Goal: Information Seeking & Learning: Learn about a topic

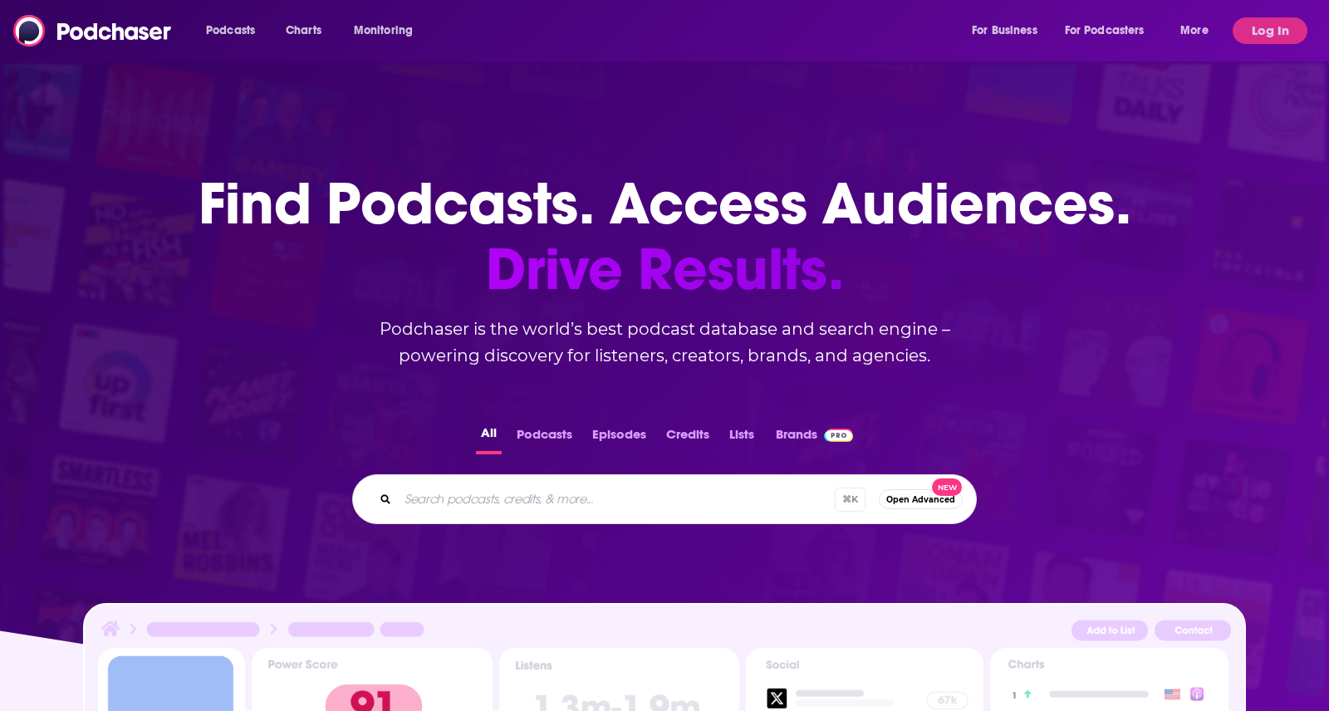
scroll to position [3258, 0]
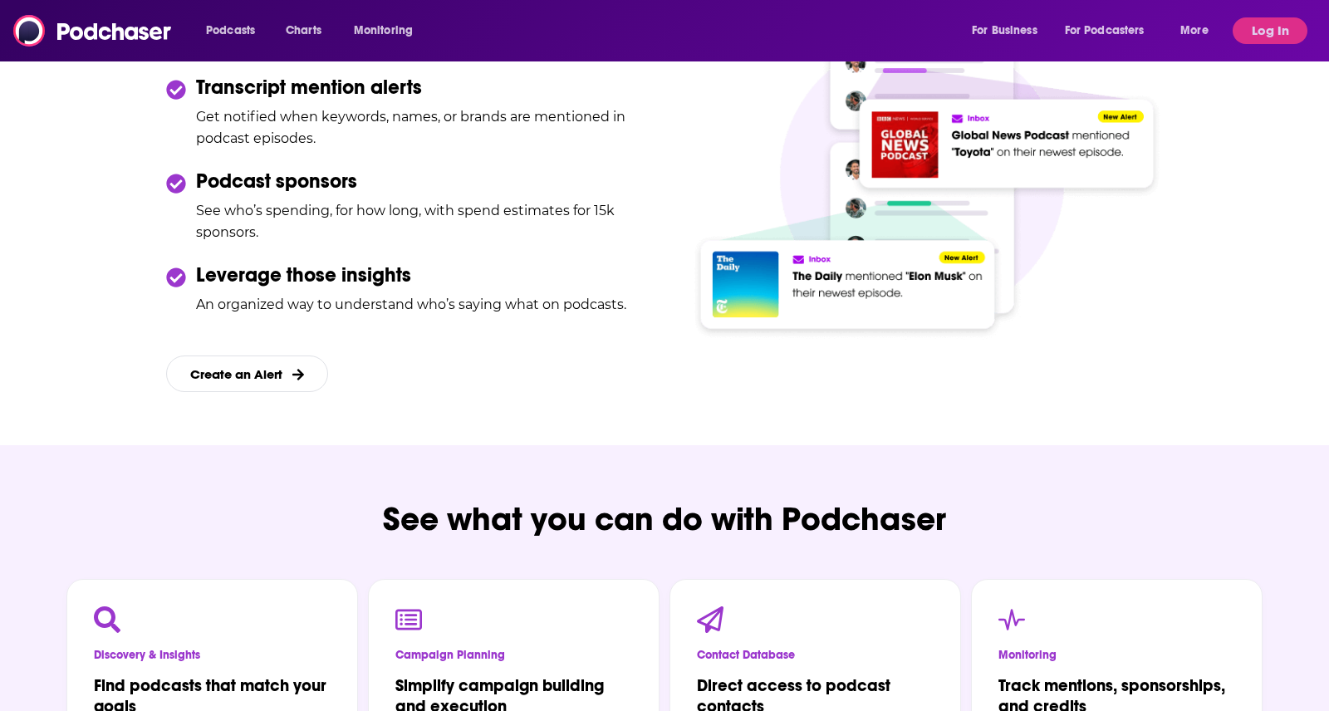
click at [296, 57] on div "Podcasts Charts Monitoring For Business For Podcasters More Log In" at bounding box center [664, 30] width 1329 height 61
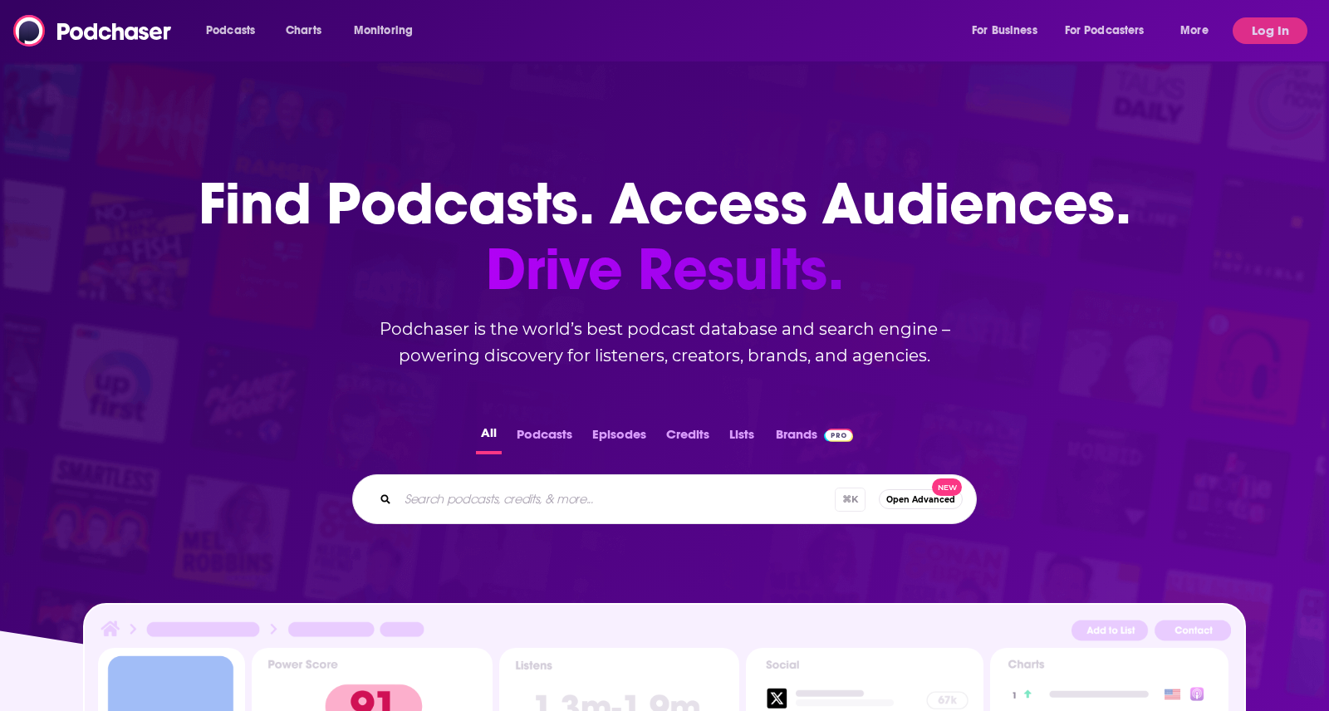
scroll to position [0, 0]
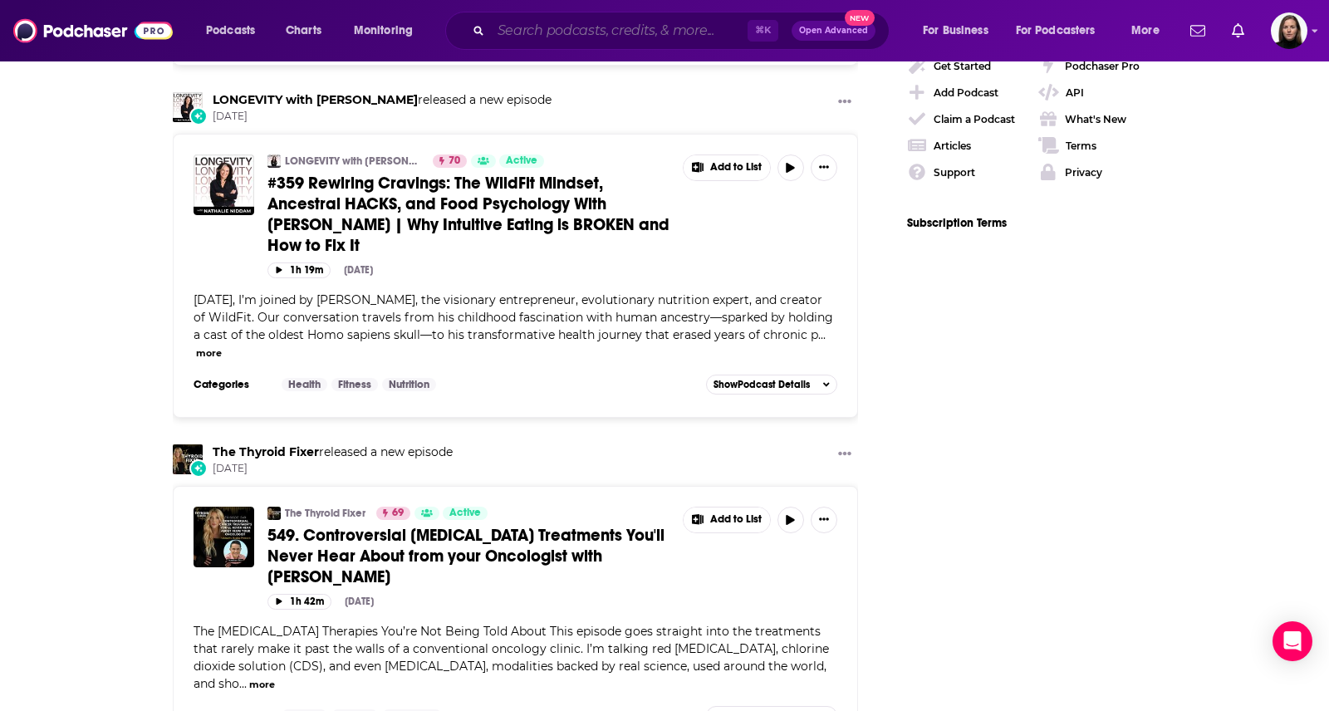
click at [546, 29] on input "Search podcasts, credits, & more..." at bounding box center [619, 30] width 257 height 27
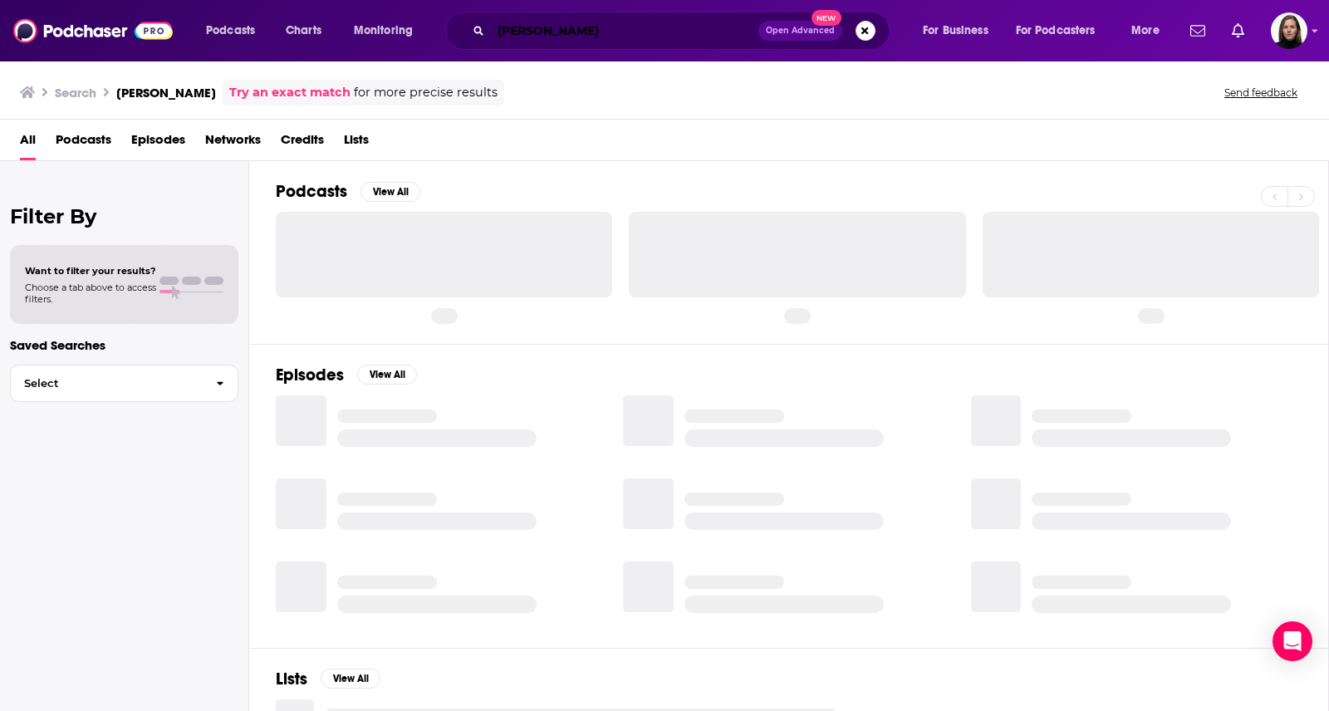
click at [569, 34] on input "[PERSON_NAME]" at bounding box center [624, 30] width 267 height 27
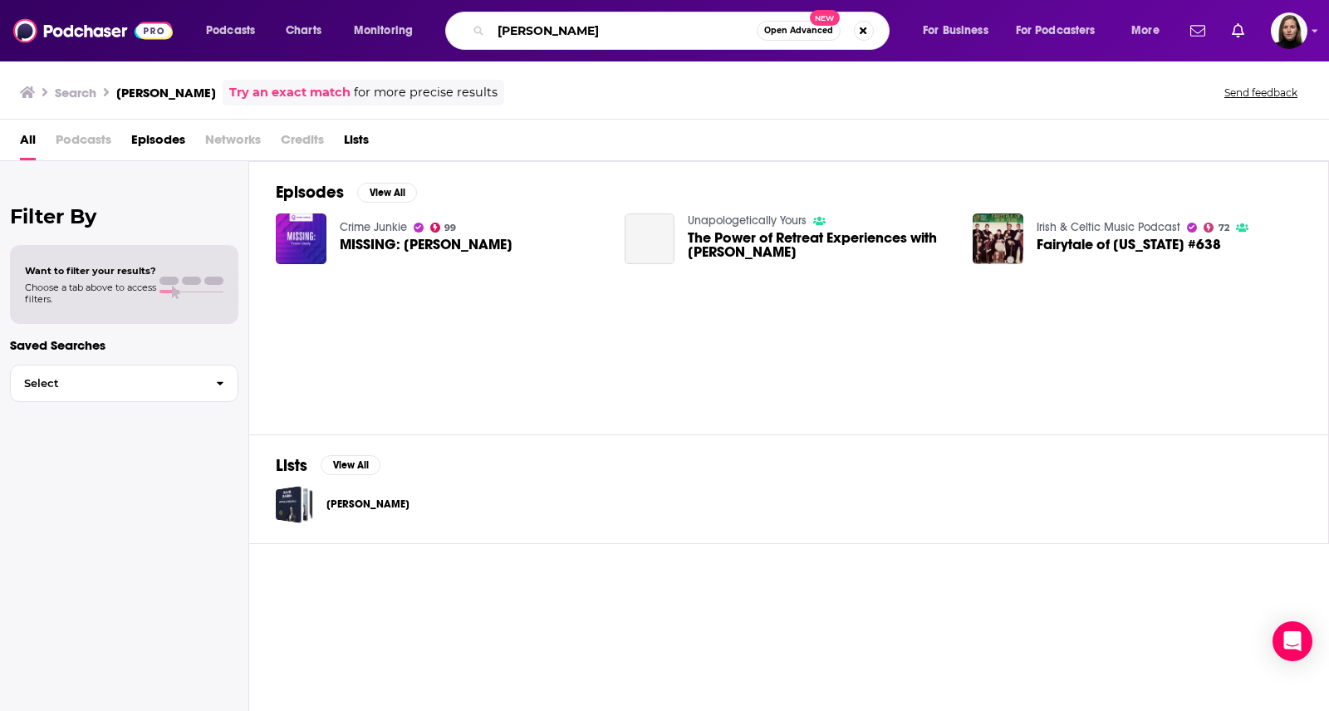
type input "[PERSON_NAME]"
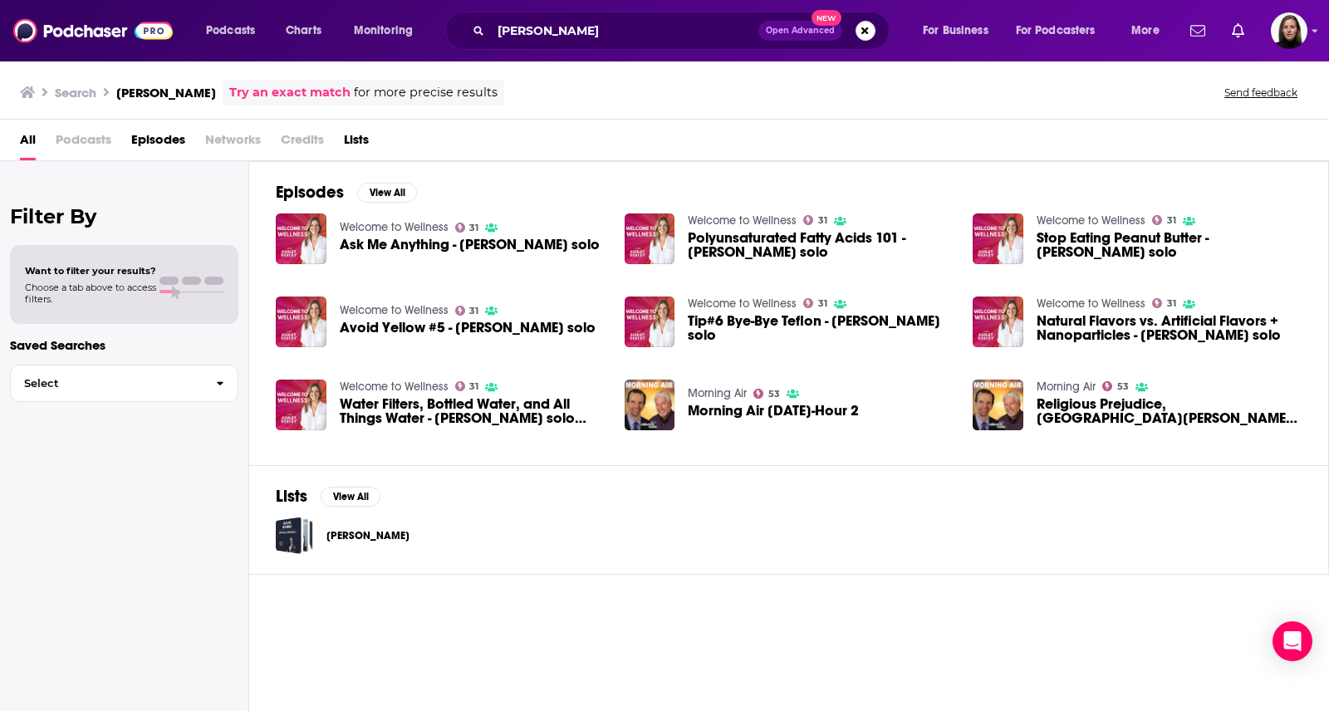
click at [312, 241] on img "Ask Me Anything - Ashley Deeley solo" at bounding box center [301, 238] width 51 height 51
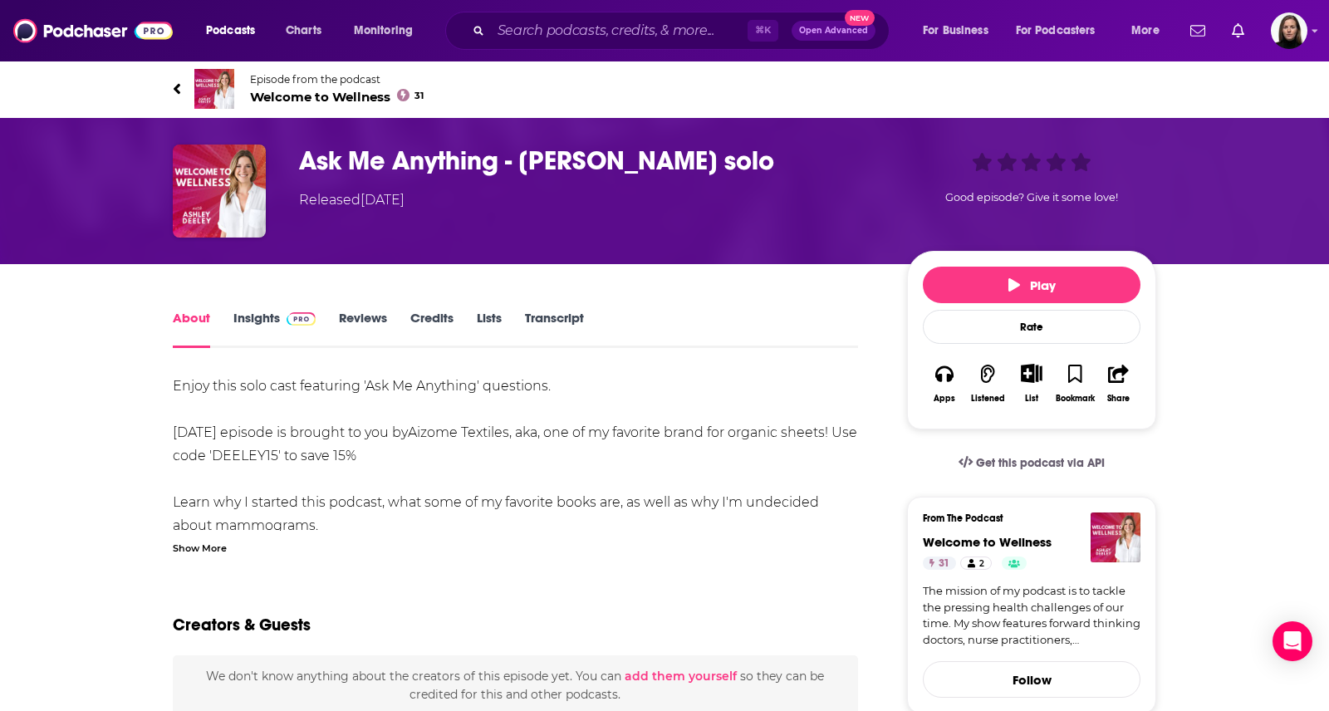
click at [177, 84] on icon at bounding box center [177, 89] width 8 height 17
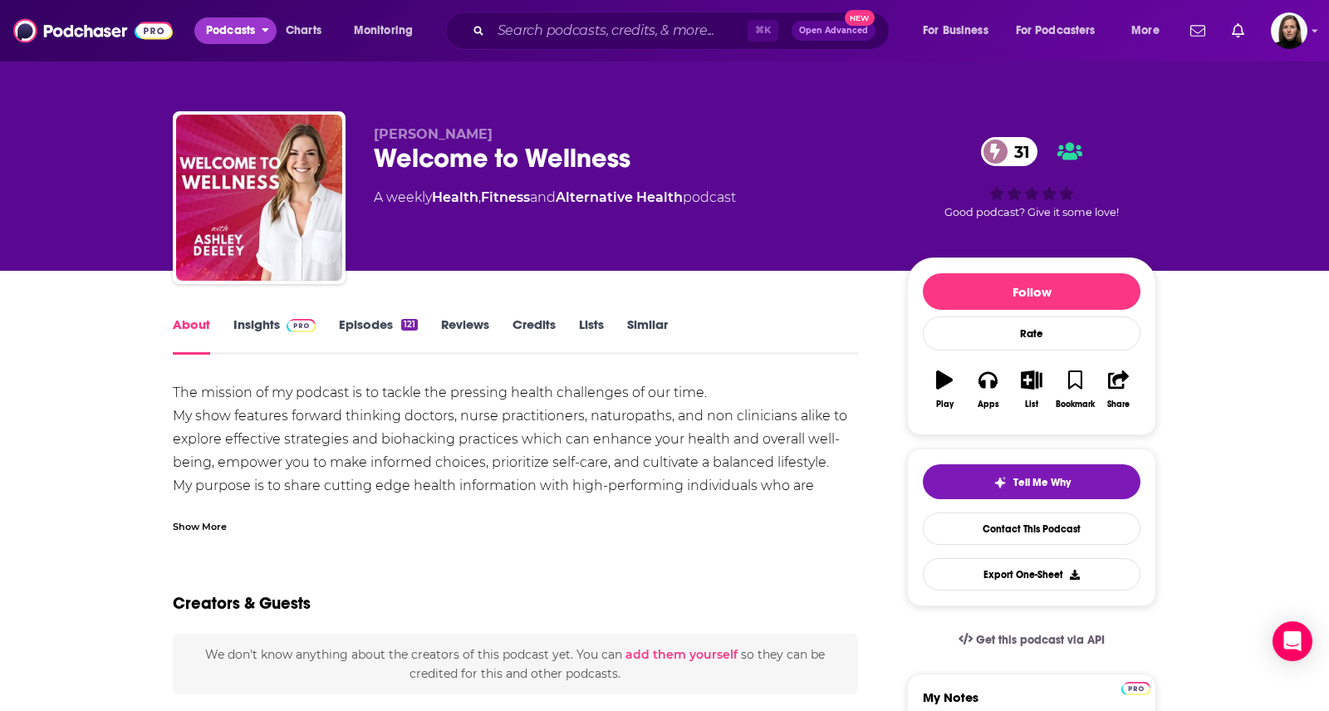
click at [224, 26] on span "Podcasts" at bounding box center [230, 30] width 49 height 23
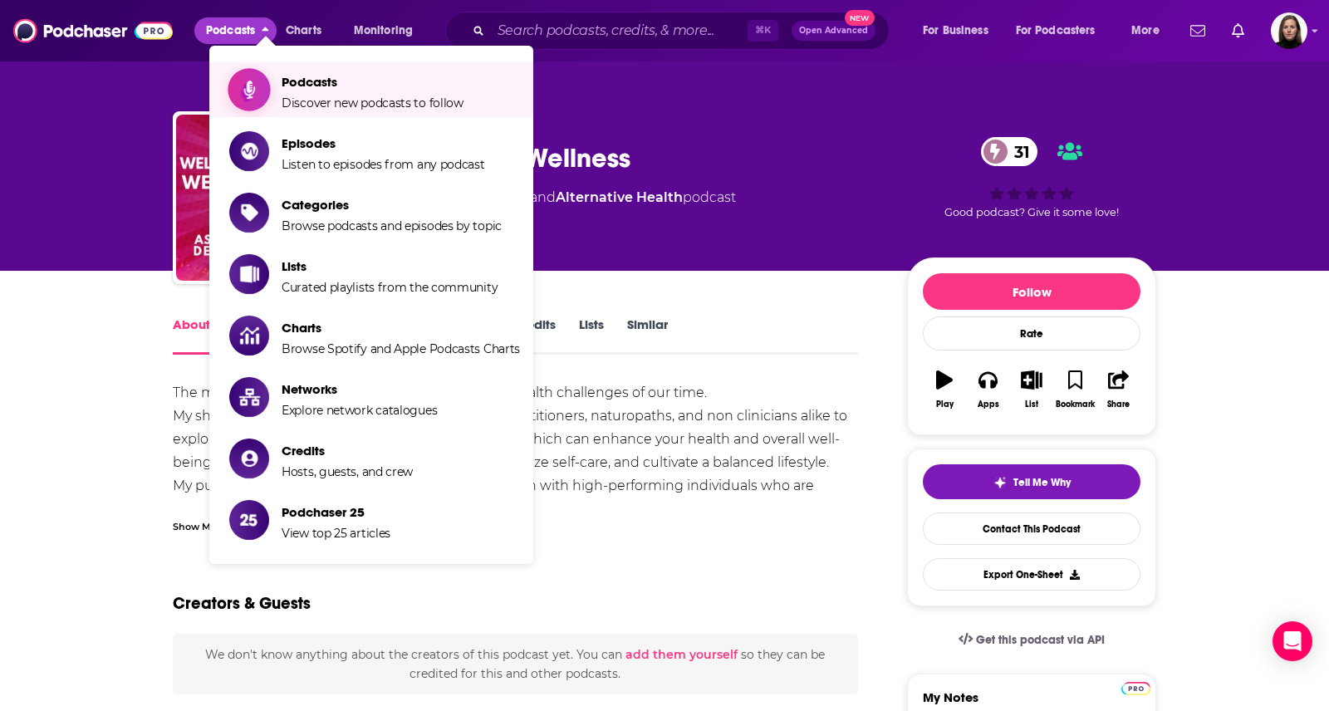
click at [392, 98] on span "Discover new podcasts to follow" at bounding box center [372, 102] width 182 height 15
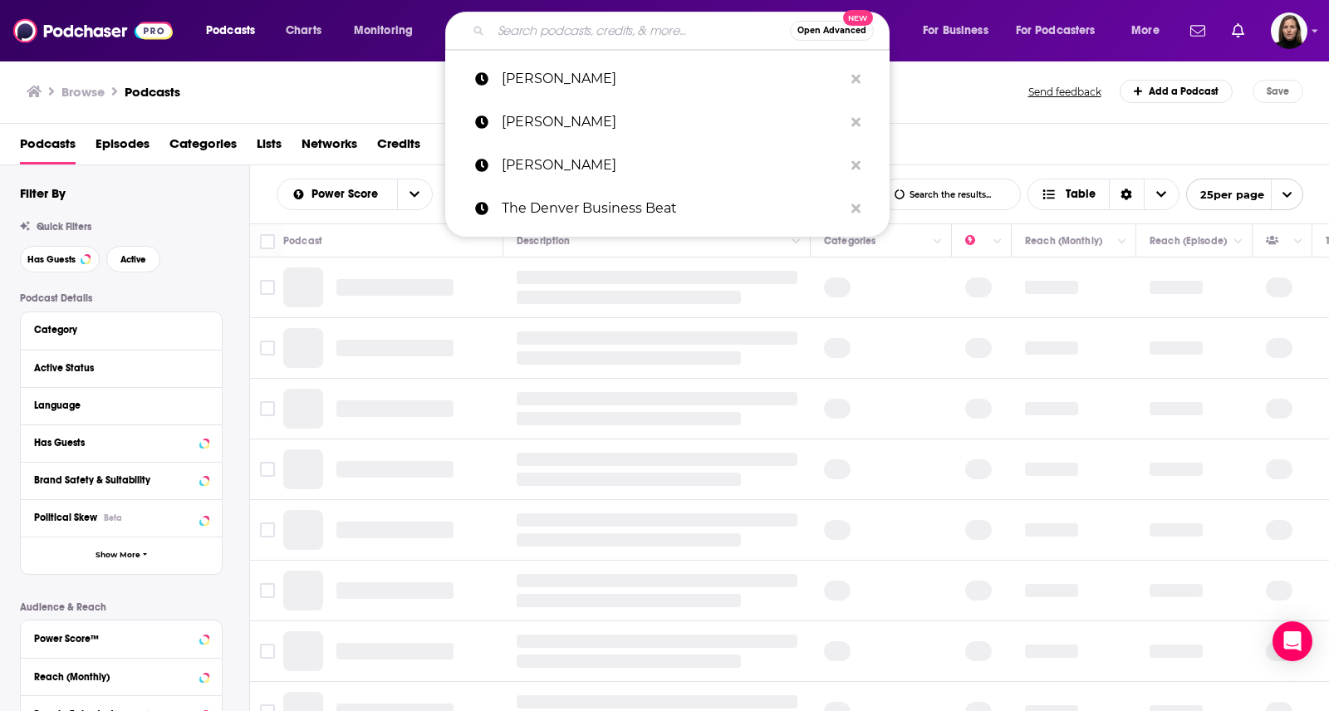
click at [528, 34] on input "Search podcasts, credits, & more..." at bounding box center [640, 30] width 299 height 27
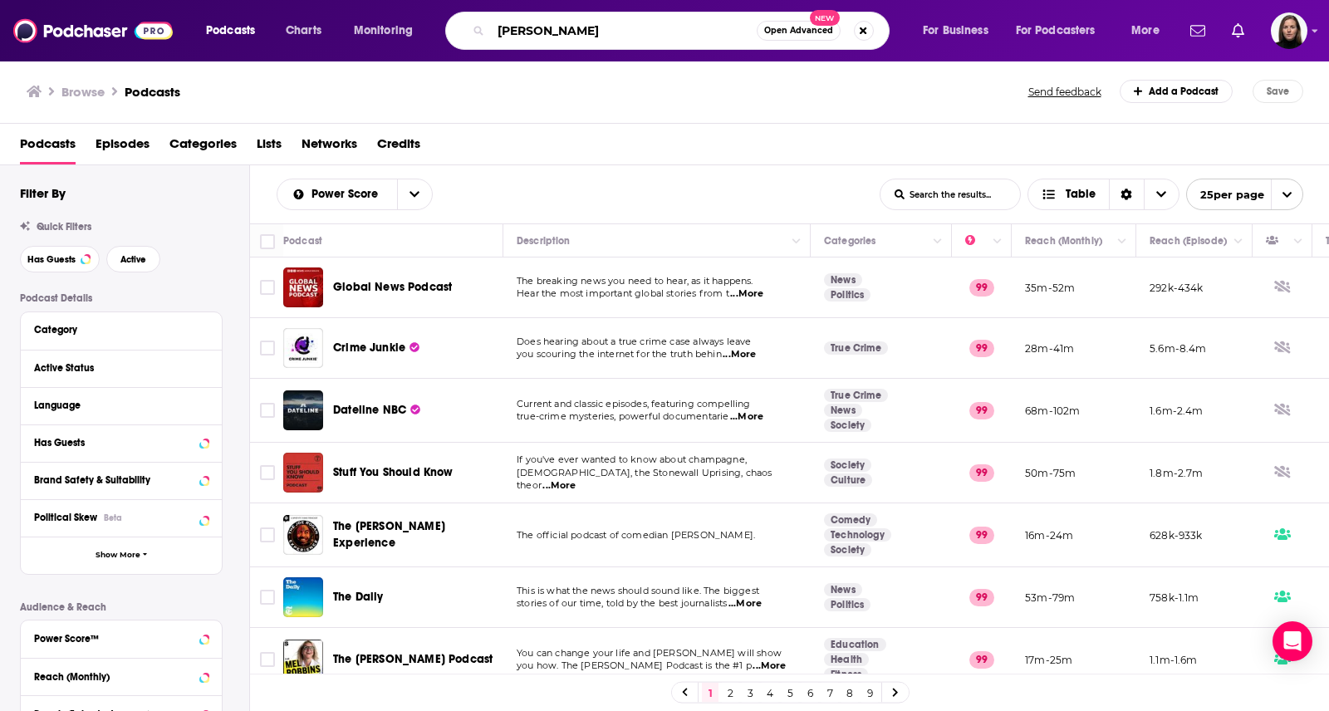
type input "[PERSON_NAME]"
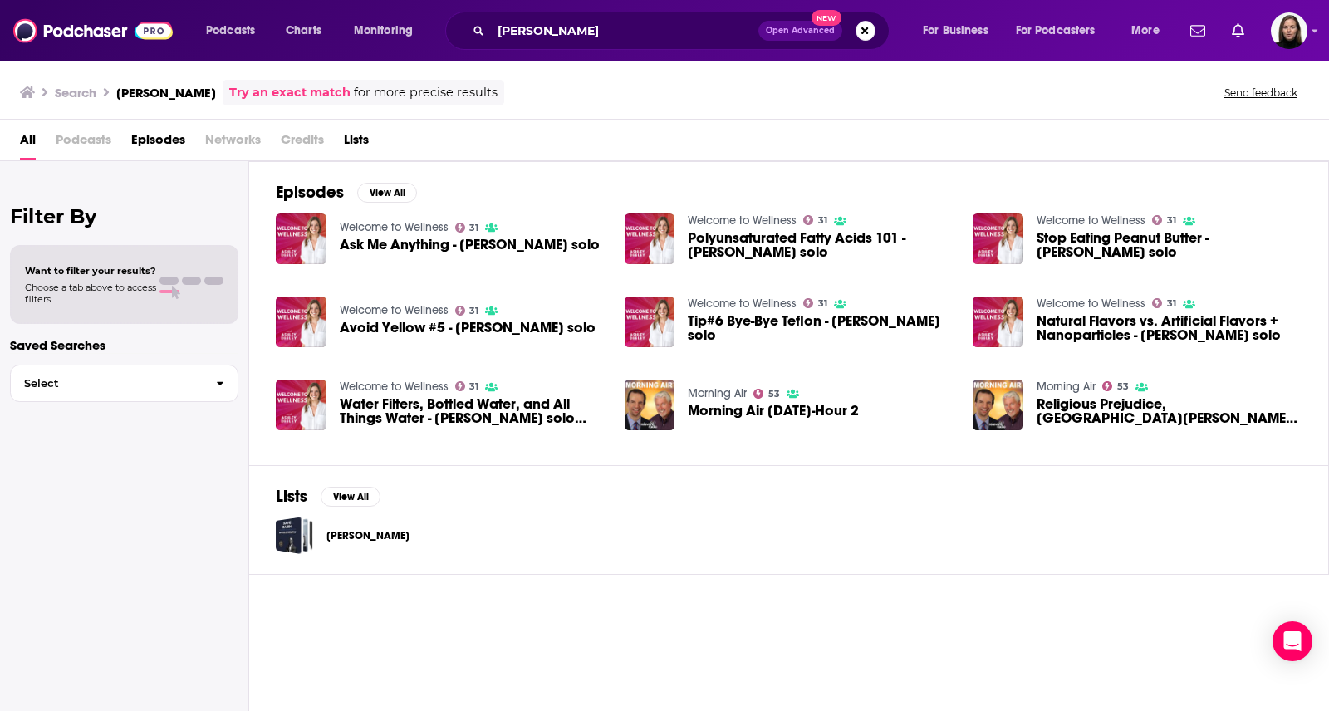
click at [74, 136] on span "Podcasts" at bounding box center [84, 143] width 56 height 34
click at [376, 190] on button "View All" at bounding box center [387, 193] width 60 height 20
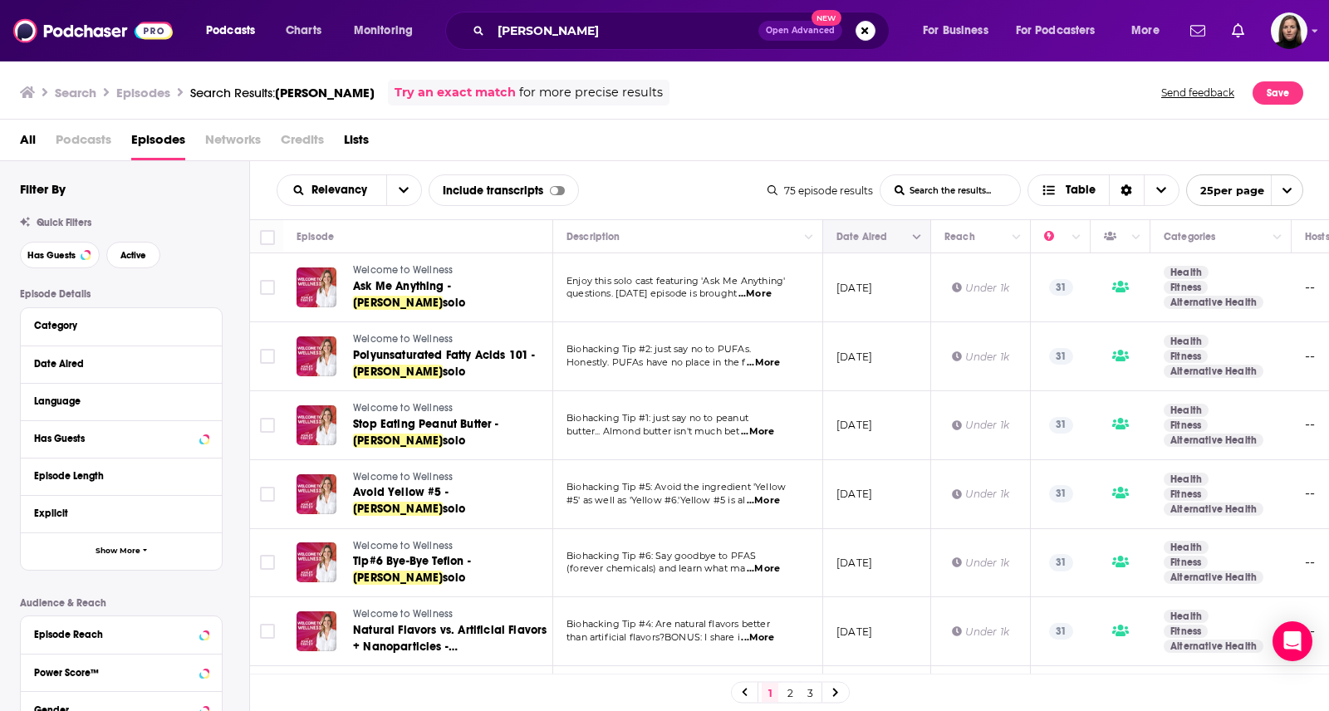
click at [908, 234] on button "Column Actions" at bounding box center [917, 238] width 20 height 20
click at [864, 232] on div at bounding box center [664, 355] width 1329 height 711
click at [870, 235] on icon "Move" at bounding box center [875, 236] width 13 height 5
click at [916, 236] on icon "Column Actions" at bounding box center [917, 237] width 8 height 10
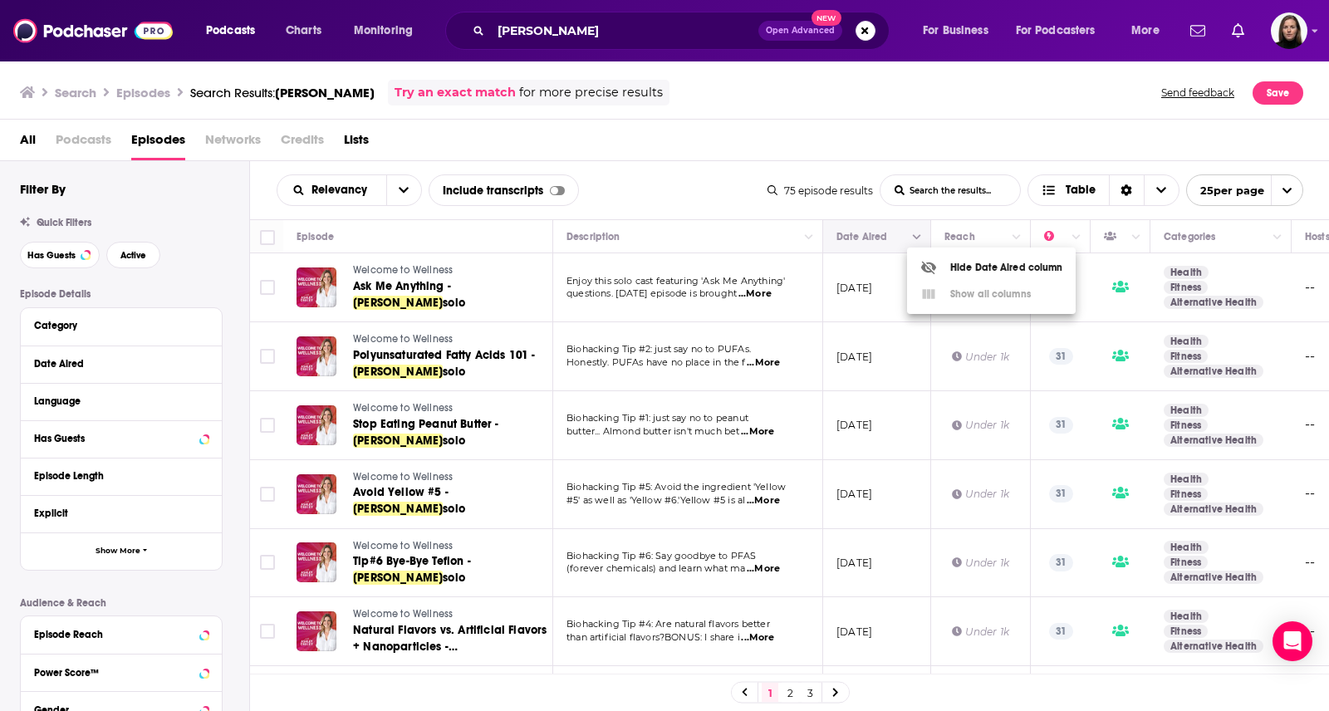
click at [916, 236] on div at bounding box center [664, 355] width 1329 height 711
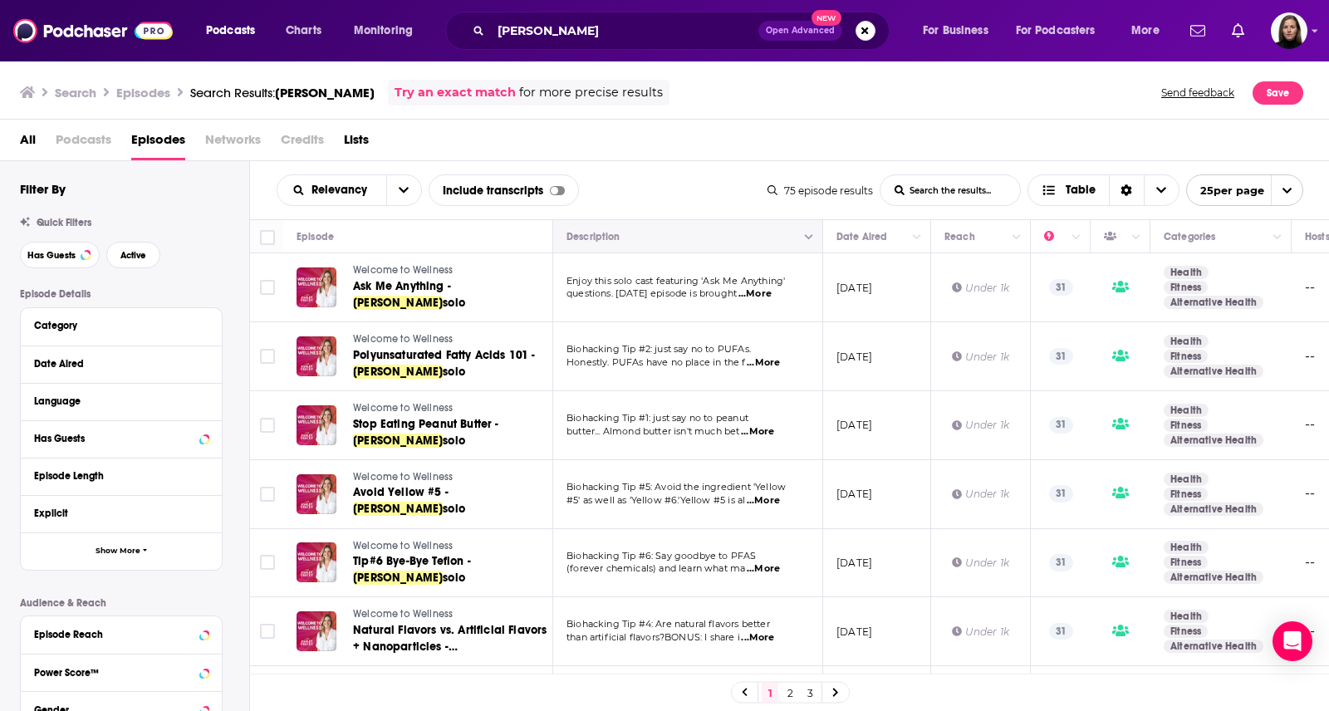
click at [683, 241] on icon "Move" at bounding box center [686, 237] width 20 height 20
click at [463, 236] on div "Episode" at bounding box center [417, 237] width 242 height 20
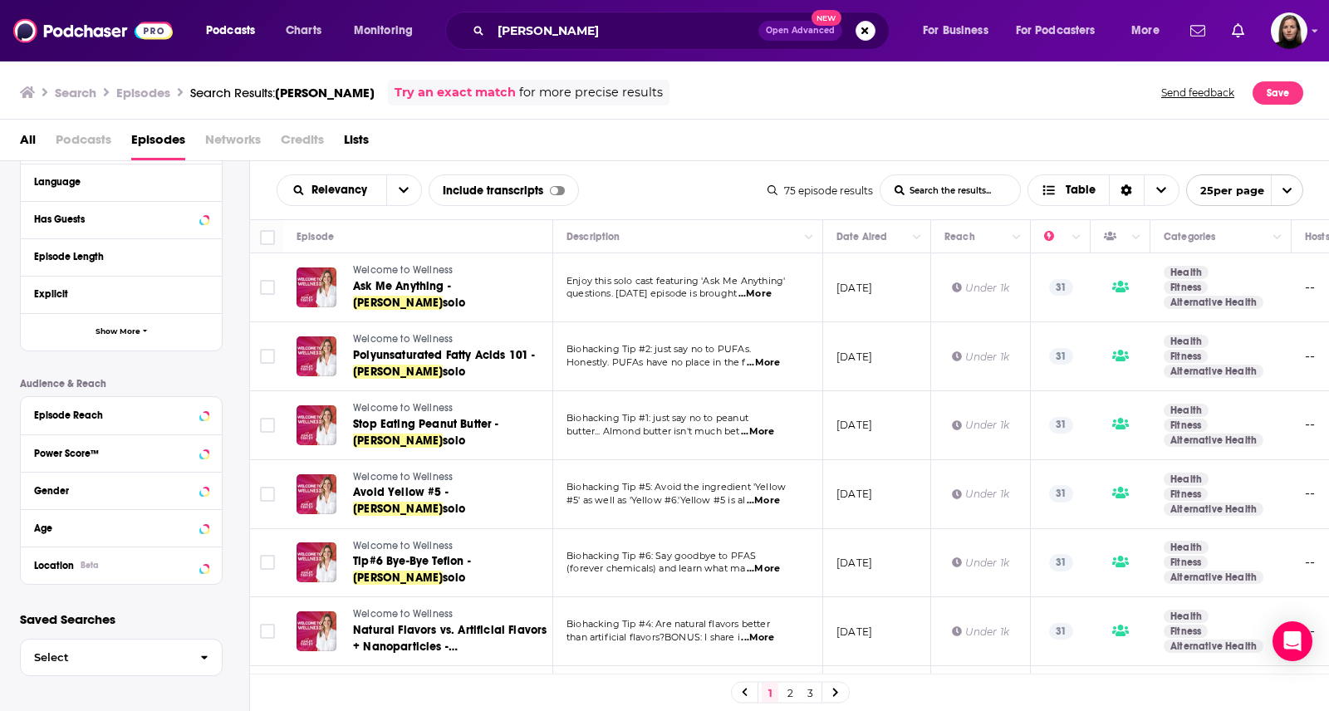
scroll to position [218, 0]
click at [157, 453] on div "Power Score™" at bounding box center [100, 454] width 132 height 12
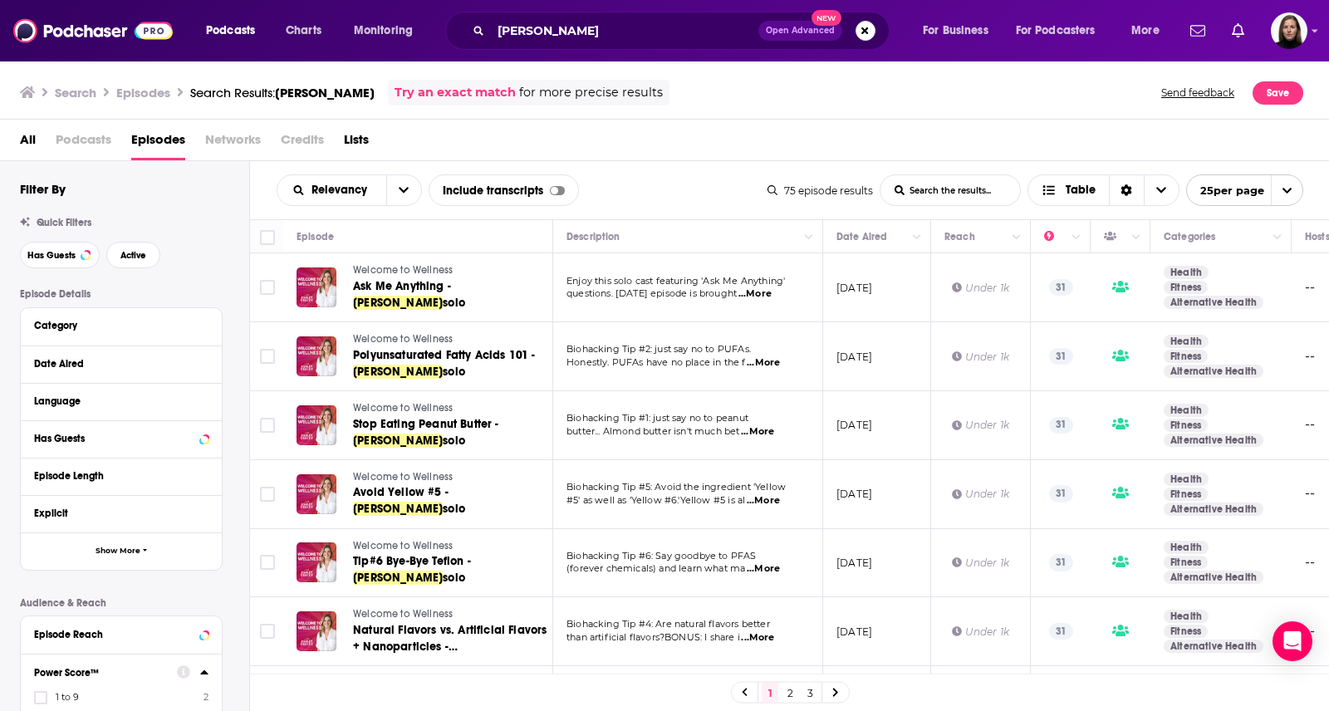
scroll to position [0, 0]
click at [93, 139] on span "Podcasts" at bounding box center [84, 143] width 56 height 34
click at [238, 25] on span "Podcasts" at bounding box center [230, 30] width 49 height 23
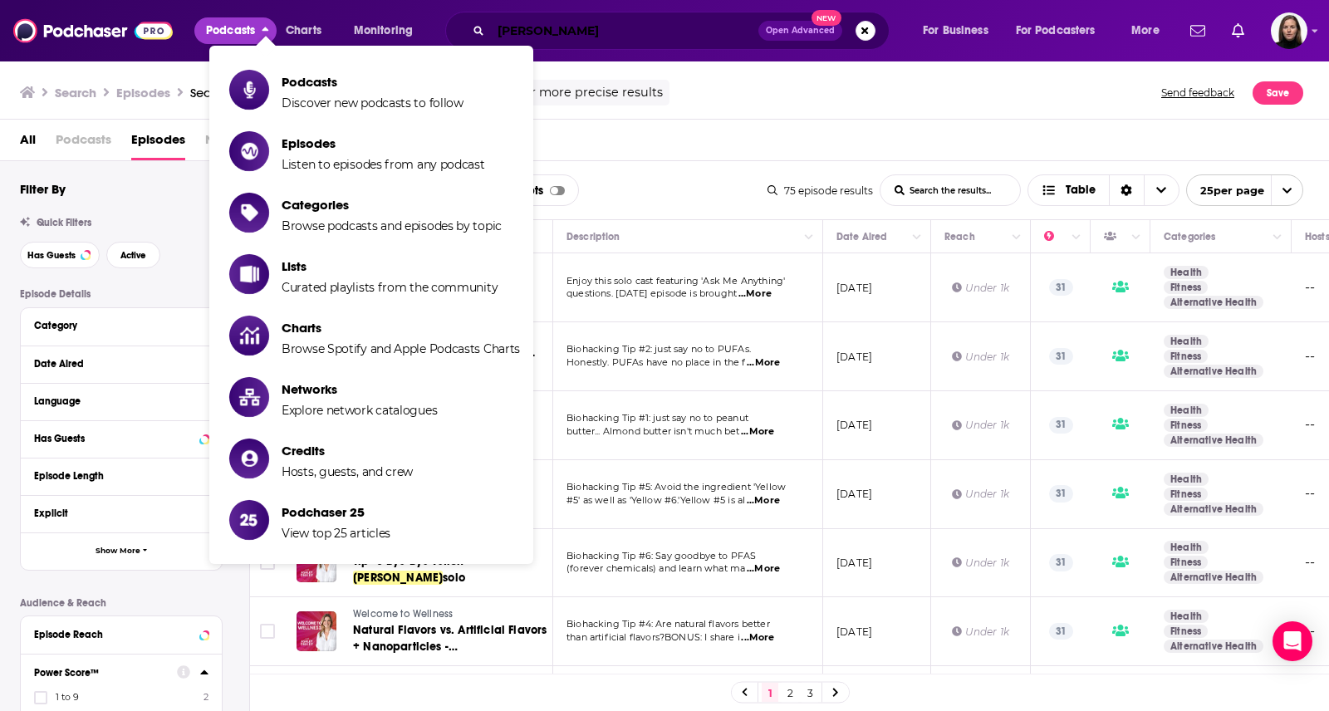
click at [574, 30] on input "[PERSON_NAME]" at bounding box center [624, 30] width 267 height 27
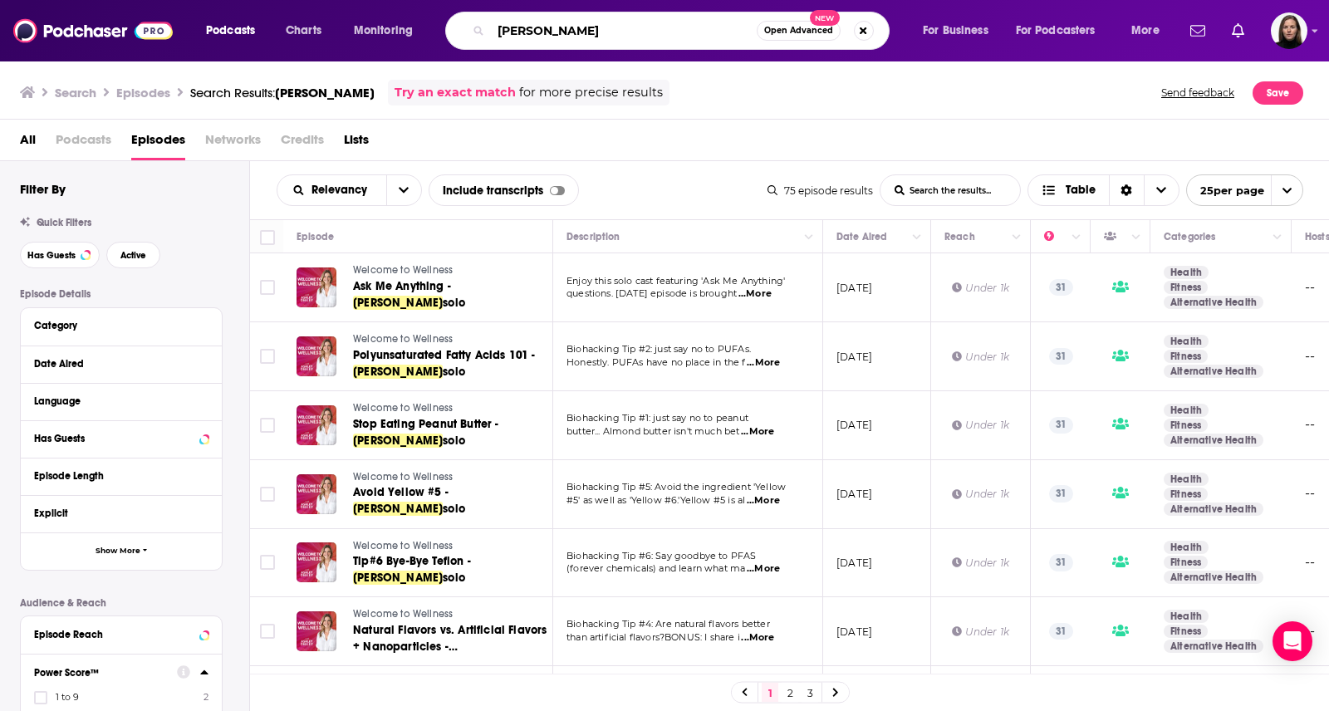
click at [556, 32] on input "[PERSON_NAME]" at bounding box center [624, 30] width 266 height 27
type input "welcome to wellness"
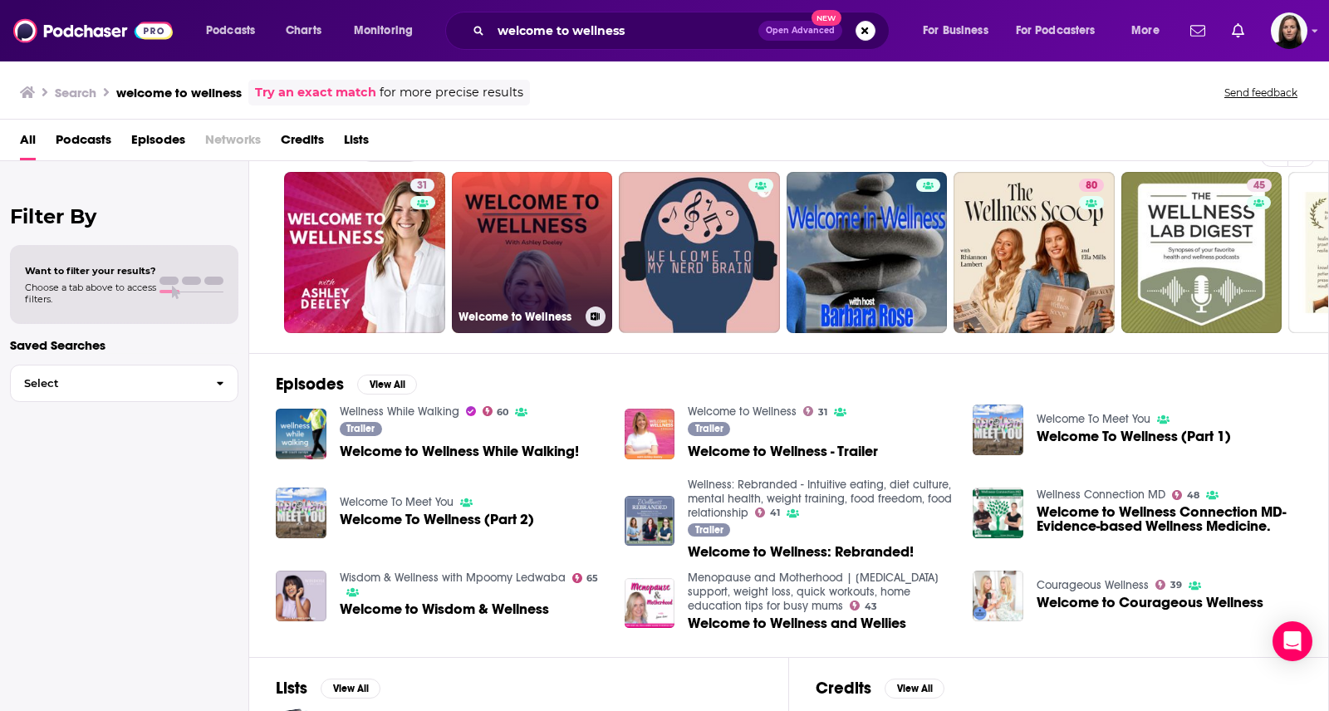
scroll to position [10, 0]
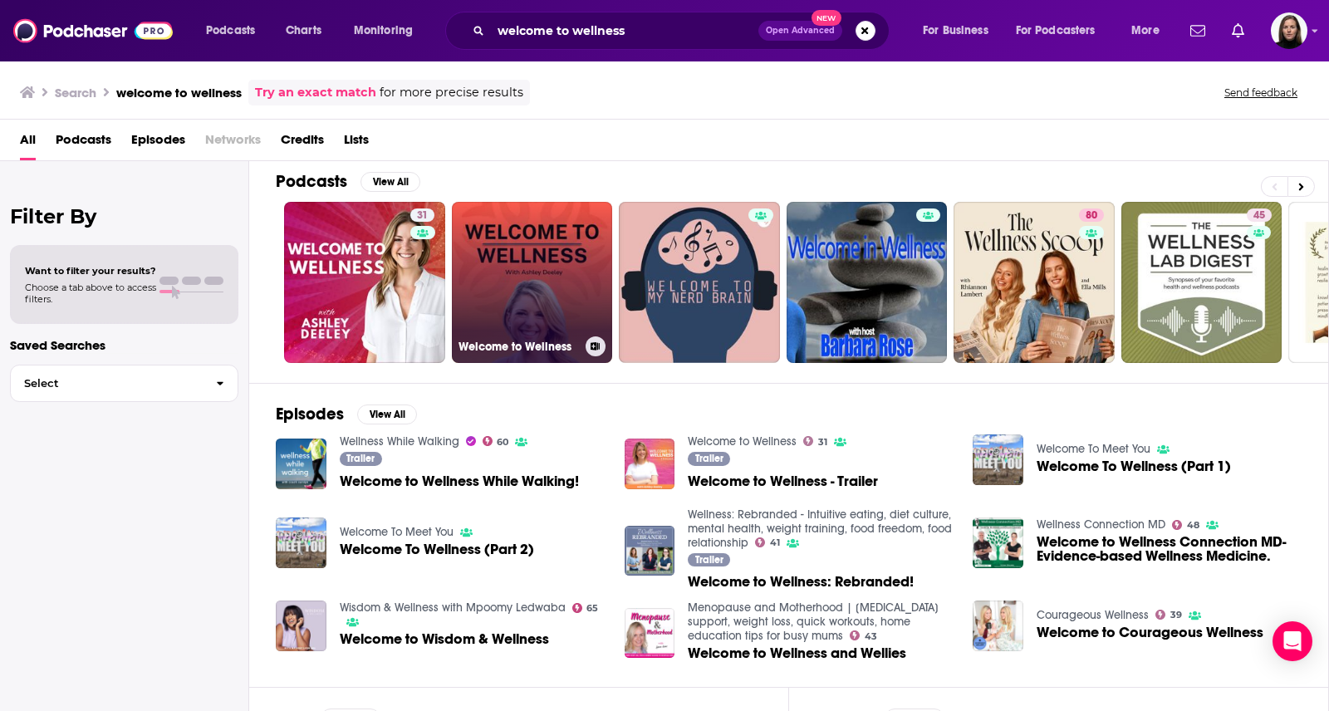
click at [522, 277] on link "Welcome to Wellness" at bounding box center [532, 282] width 161 height 161
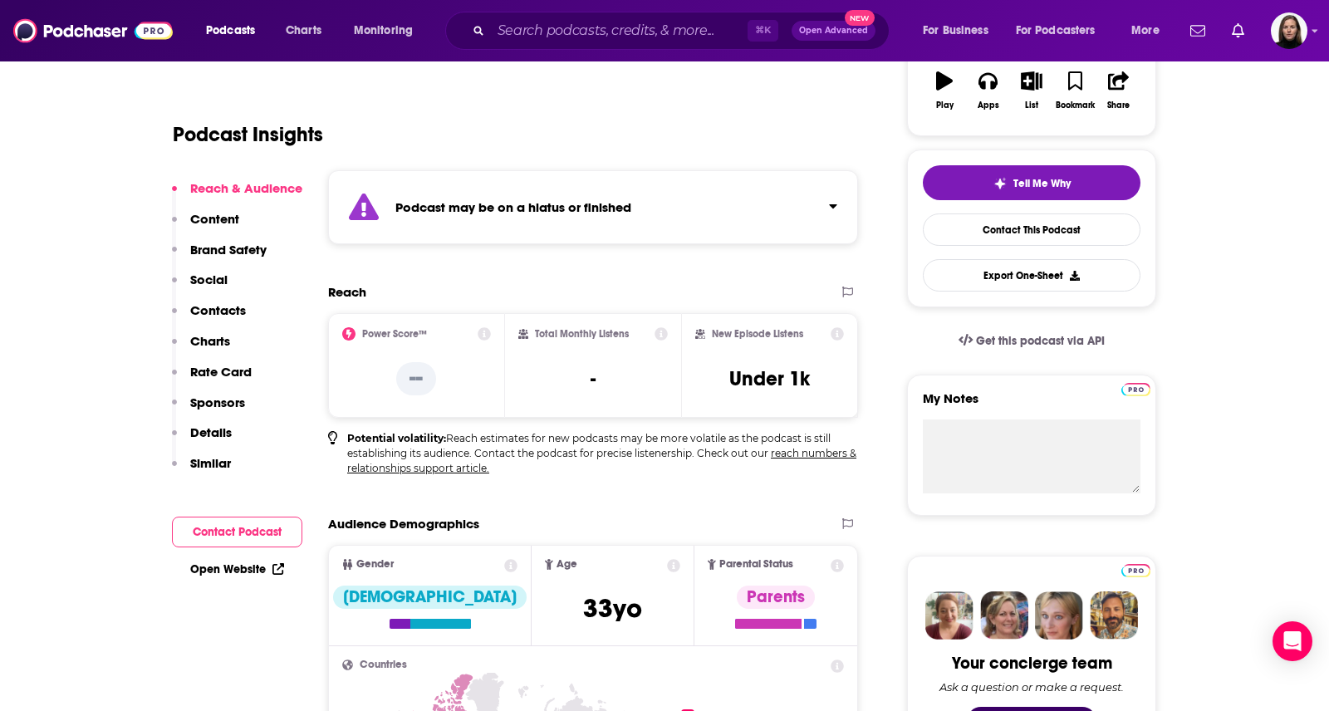
scroll to position [305, 0]
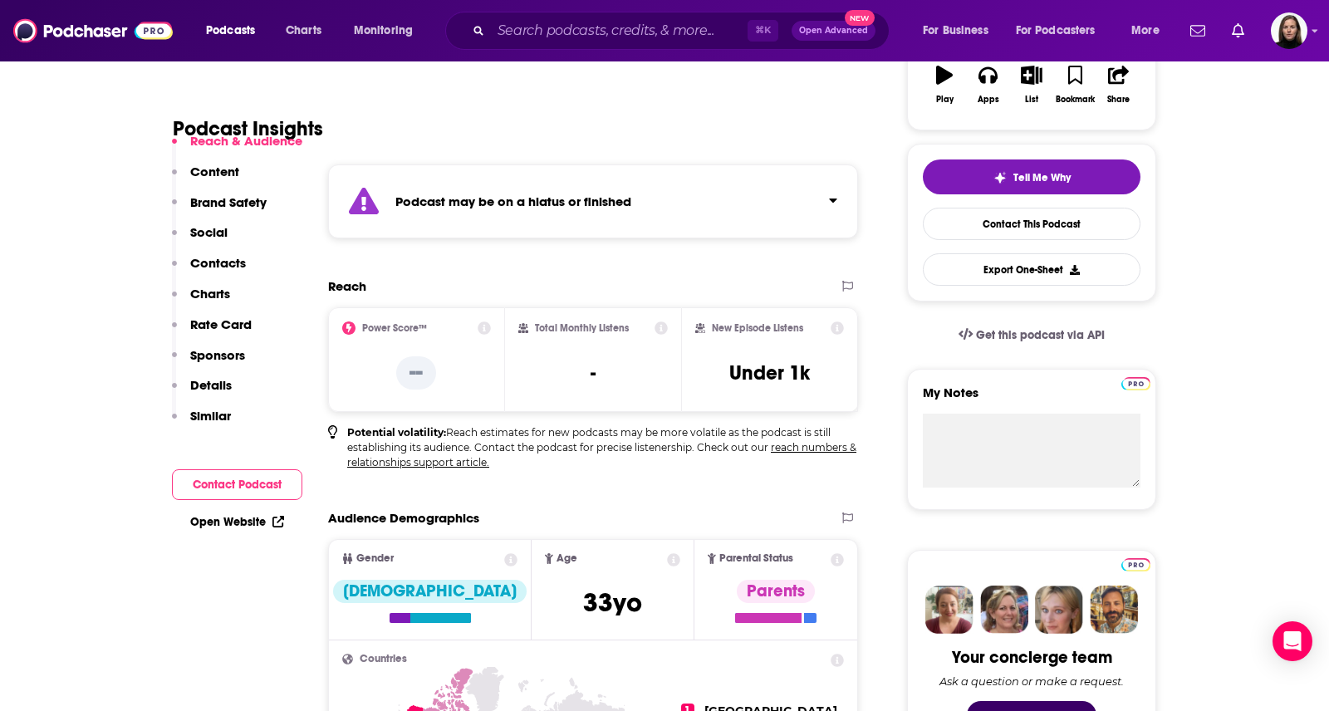
click at [844, 198] on div "Podcast may be on a hiatus or finished" at bounding box center [593, 201] width 530 height 74
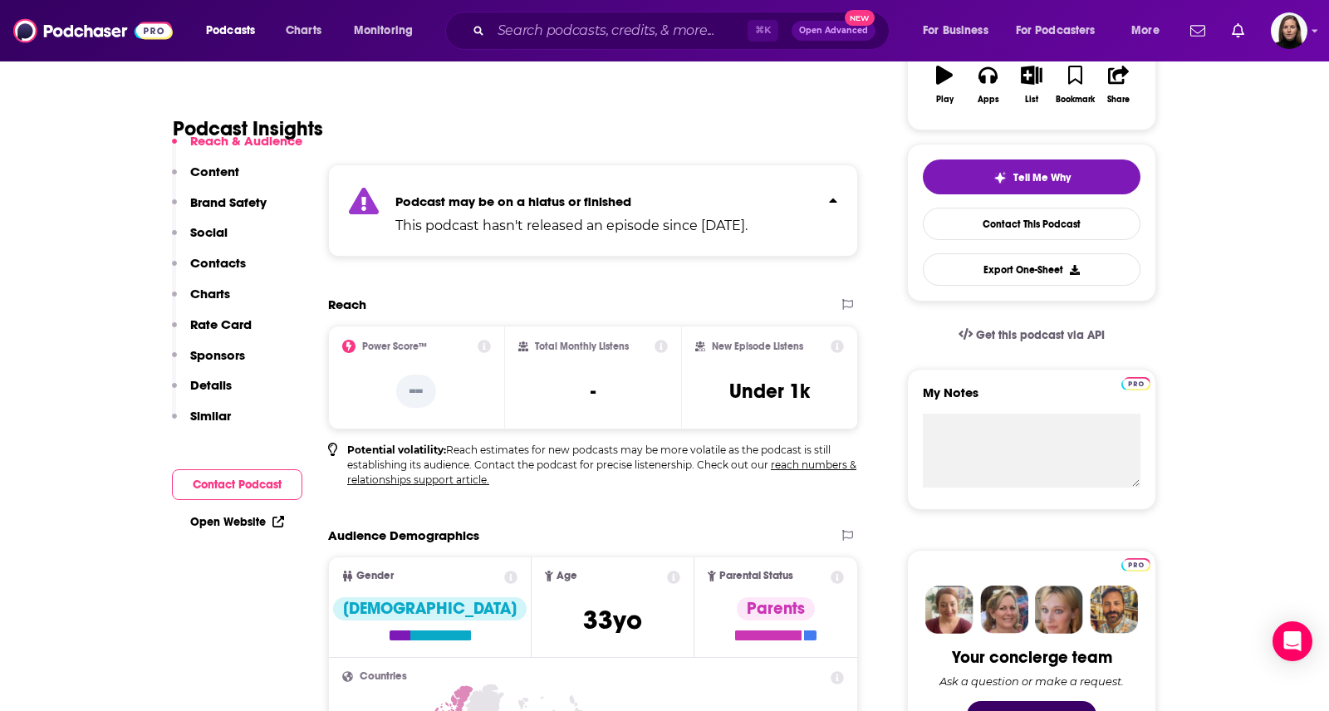
click at [837, 198] on div "Podcast may be on a hiatus or finished This podcast hasn't released an episode …" at bounding box center [593, 210] width 530 height 92
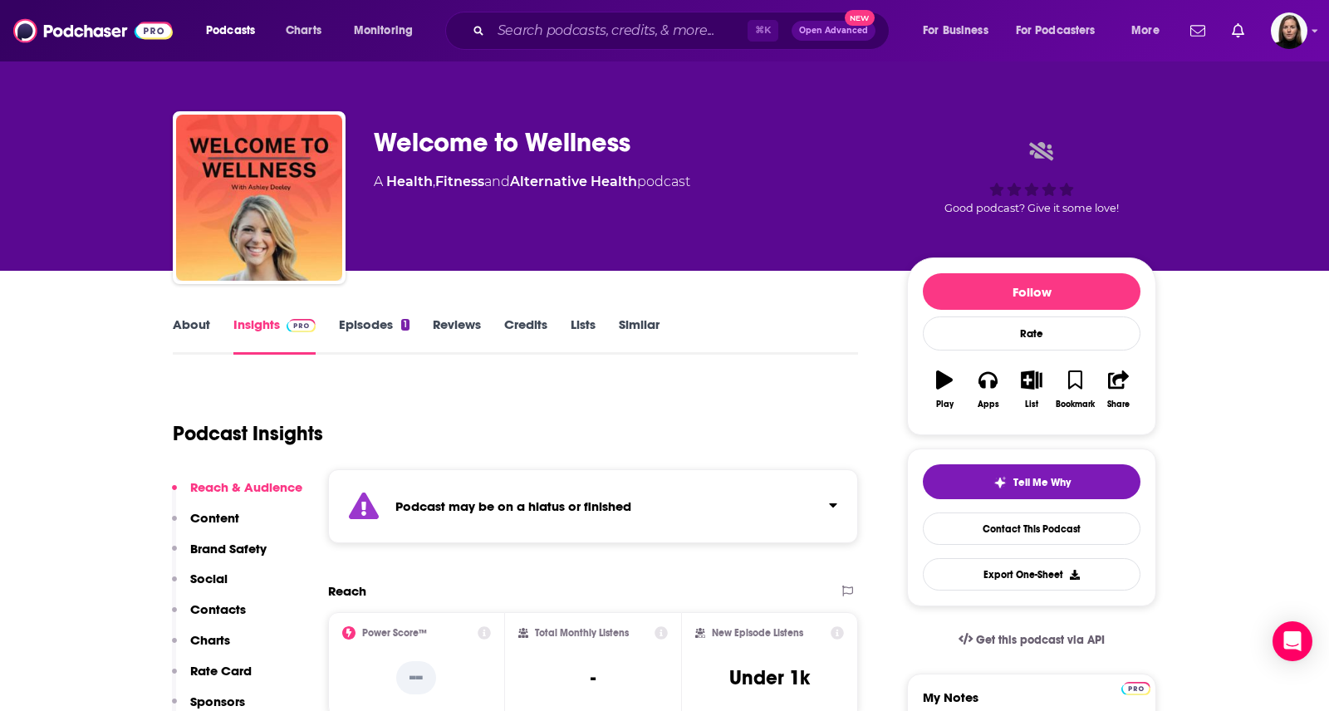
scroll to position [0, 0]
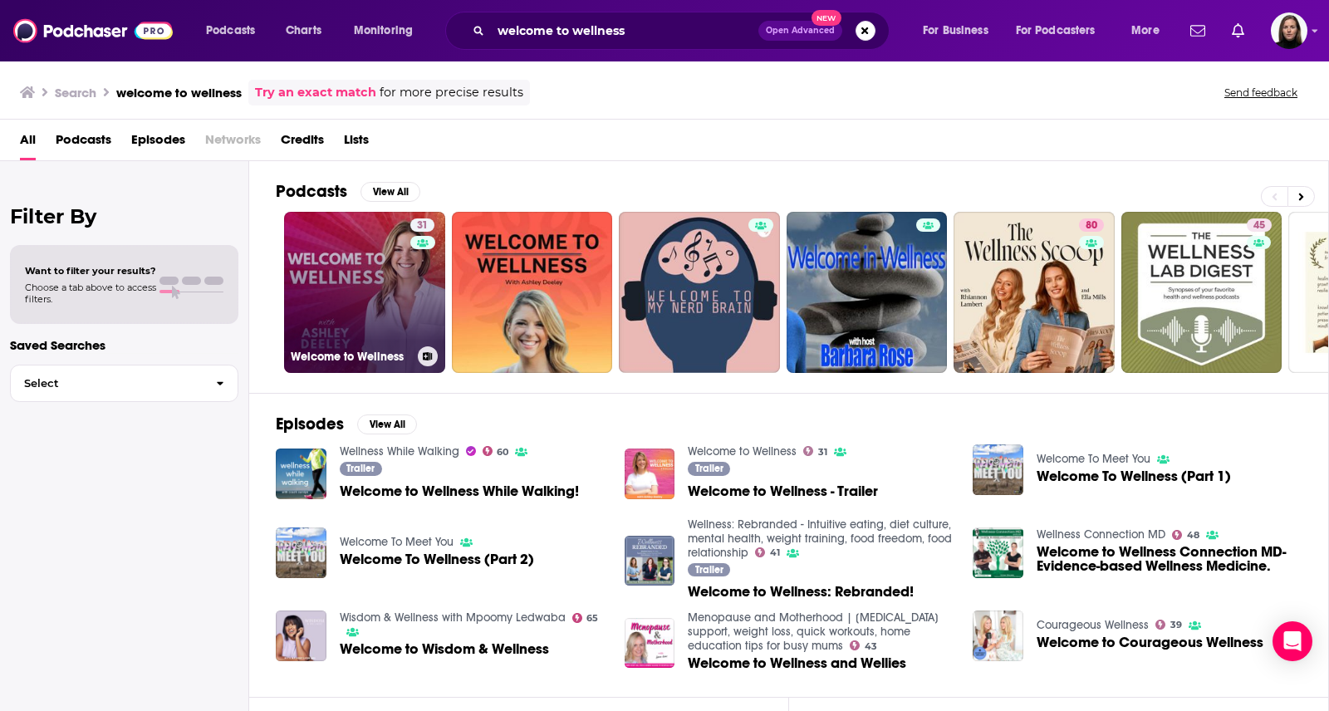
click at [322, 314] on link "31 Welcome to Wellness" at bounding box center [364, 292] width 161 height 161
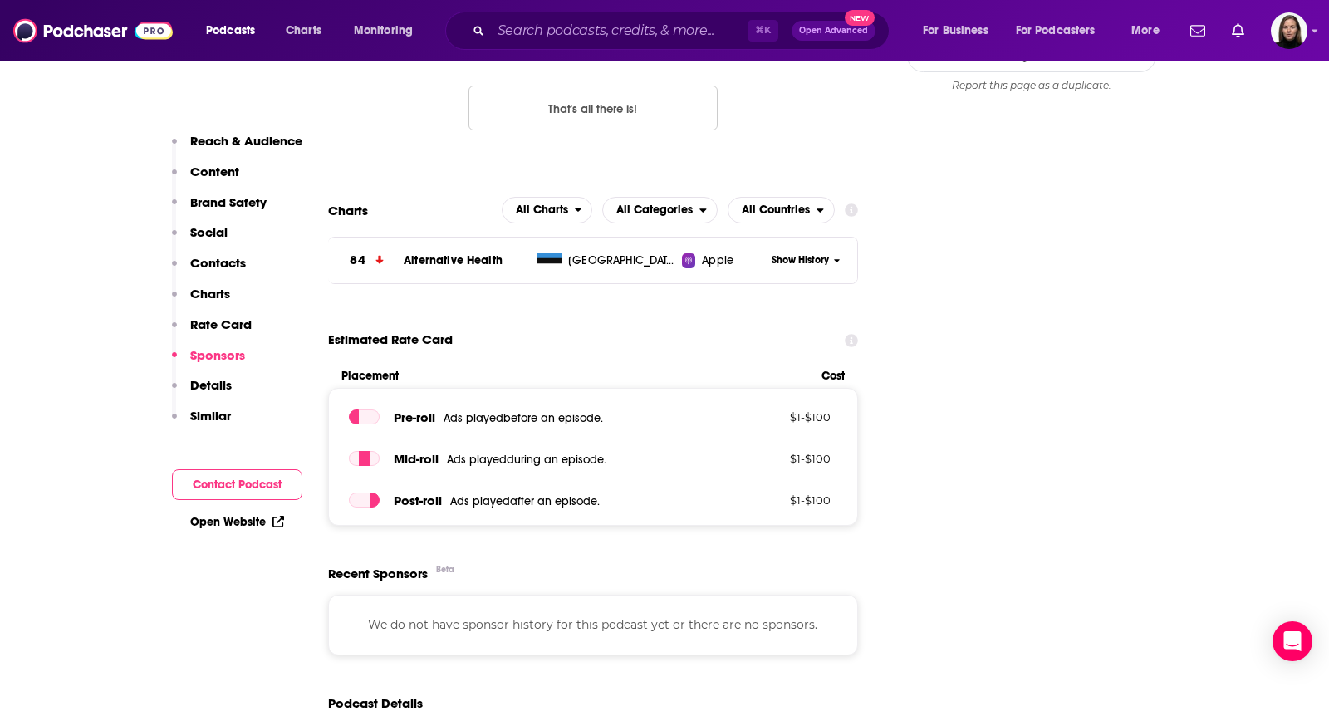
scroll to position [1563, 0]
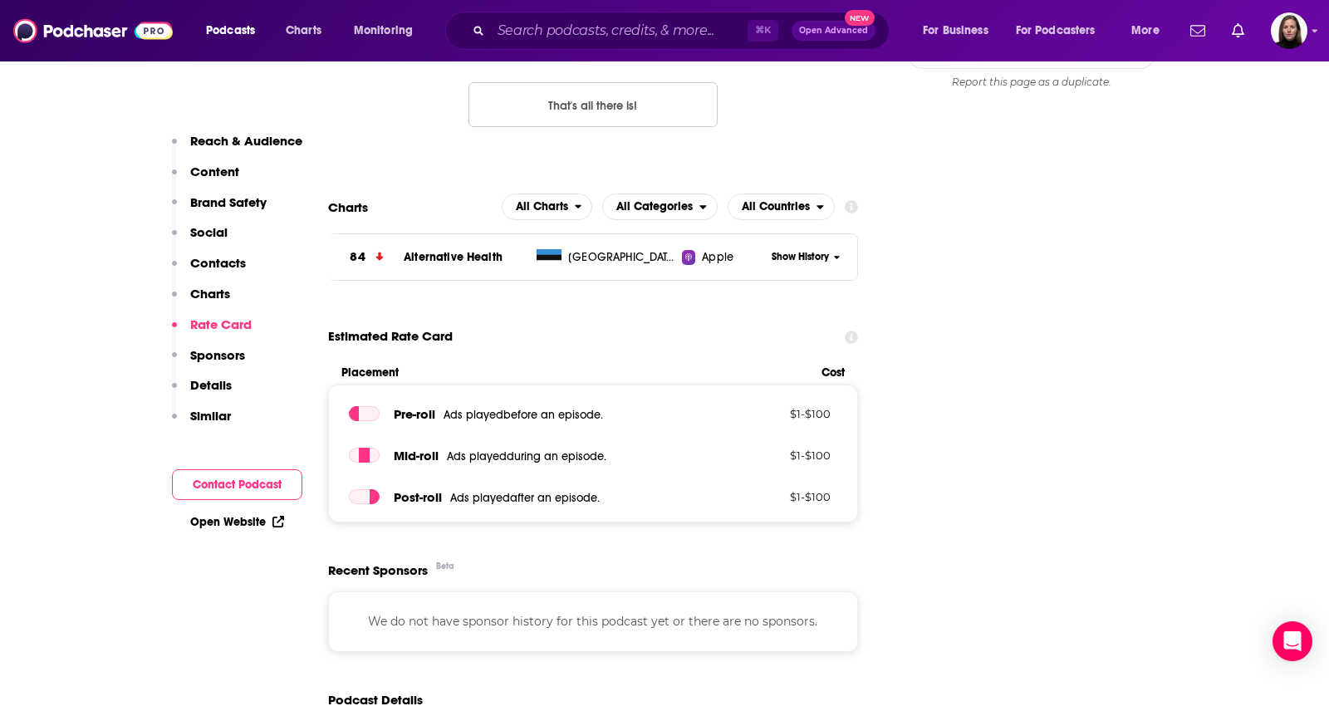
click at [230, 138] on p "Reach & Audience" at bounding box center [246, 141] width 112 height 16
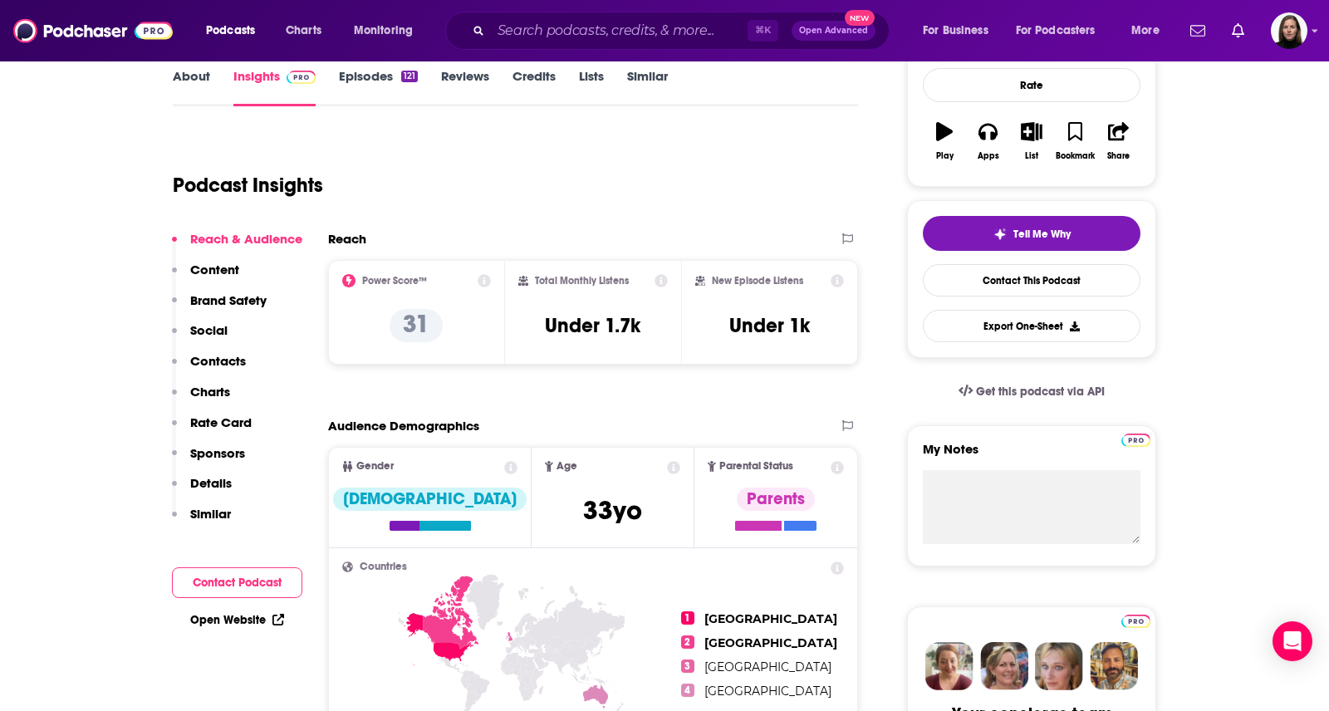
click at [222, 270] on p "Content" at bounding box center [214, 270] width 49 height 16
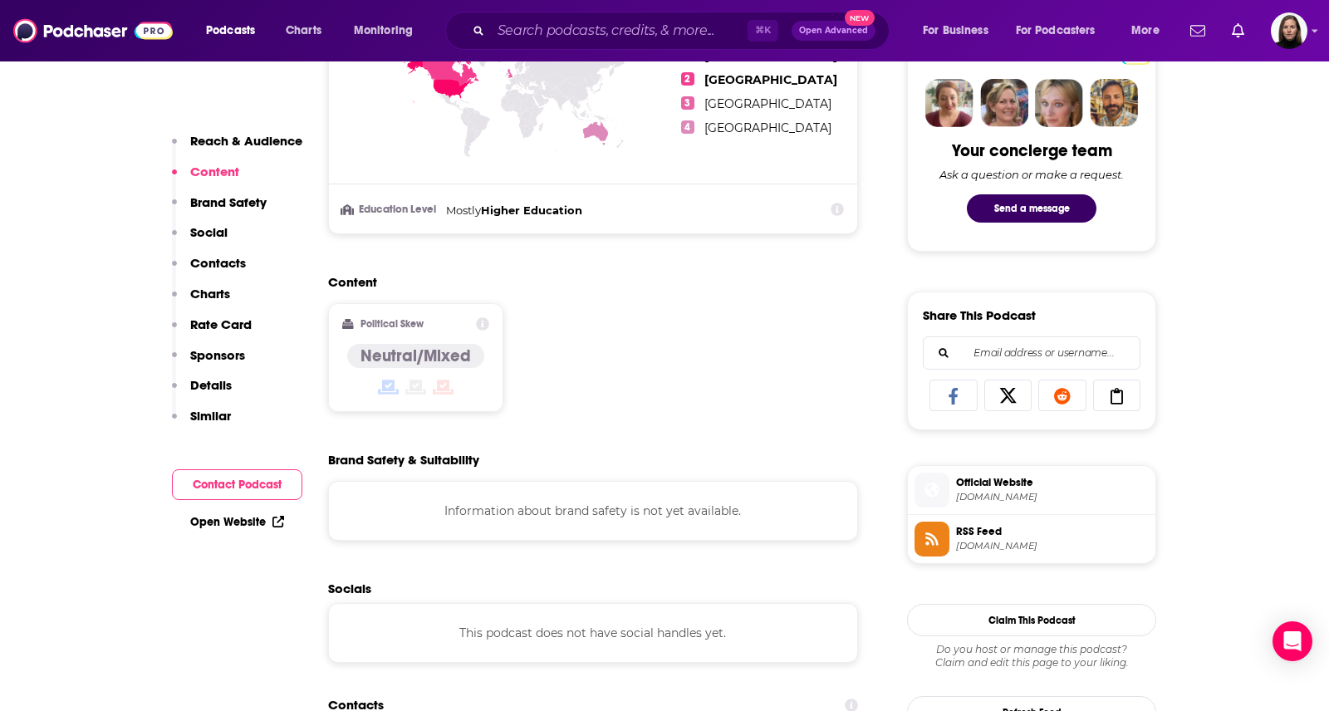
scroll to position [854, 0]
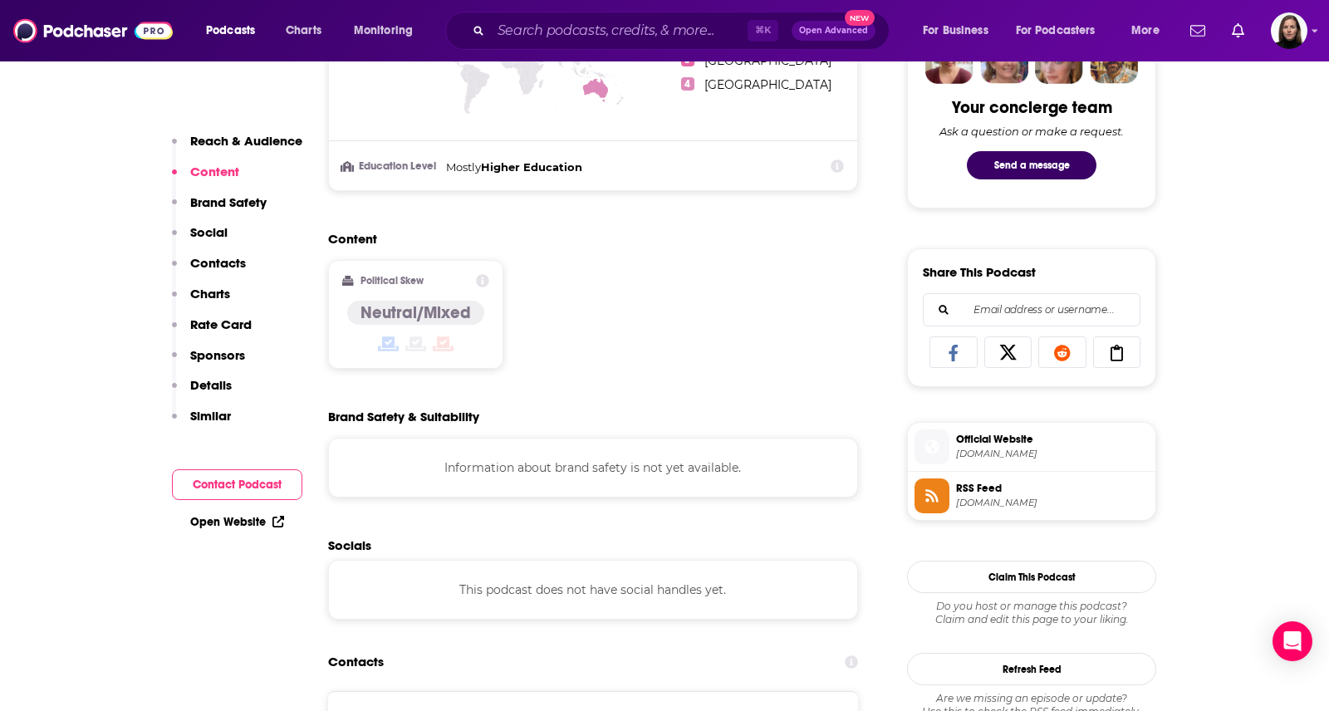
click at [247, 137] on p "Reach & Audience" at bounding box center [246, 141] width 112 height 16
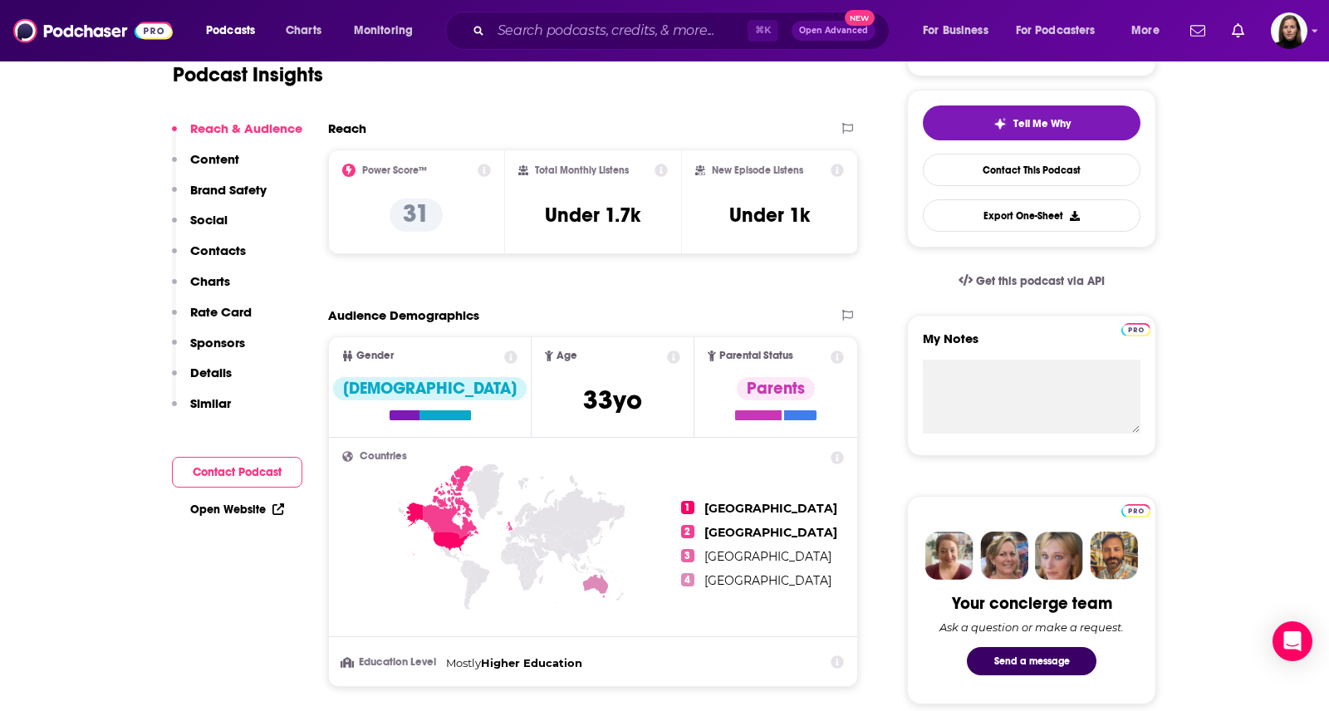
scroll to position [248, 0]
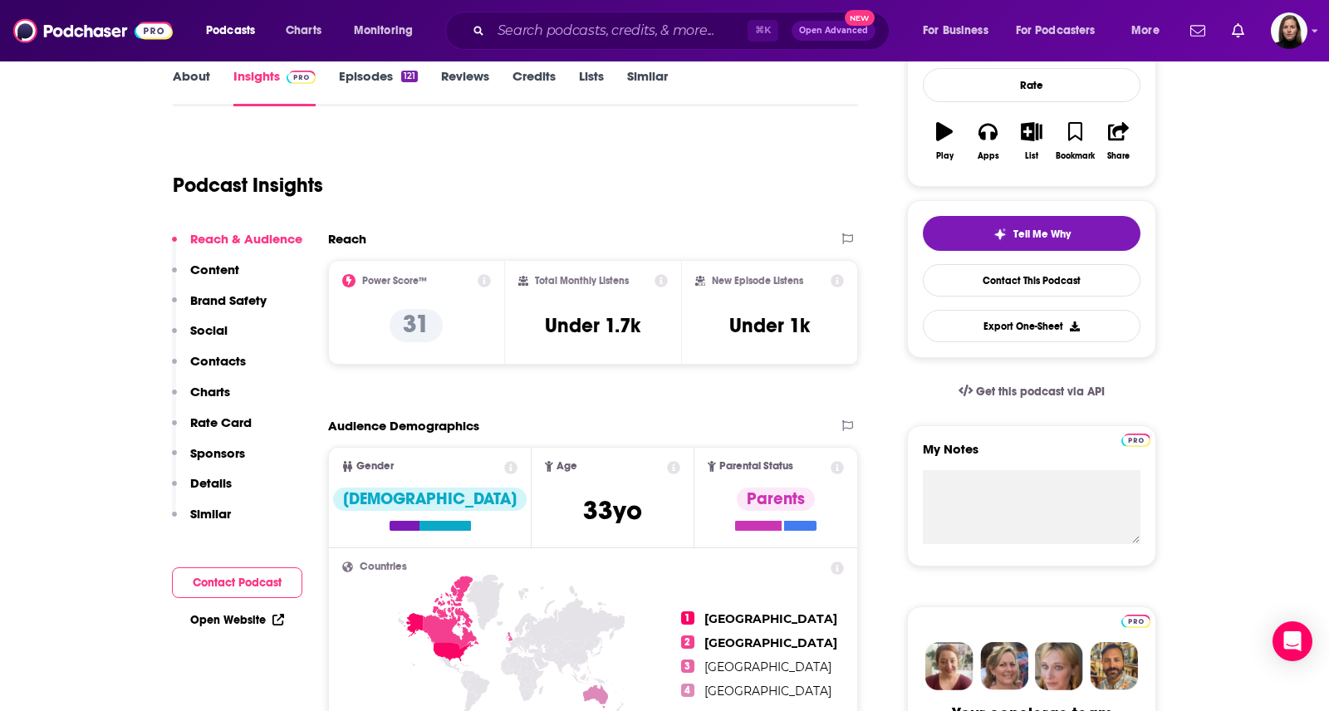
click at [591, 300] on div "Total Monthly Listens Under 1.7k" at bounding box center [593, 312] width 150 height 76
click at [599, 281] on h2 "Total Monthly Listens" at bounding box center [582, 281] width 94 height 12
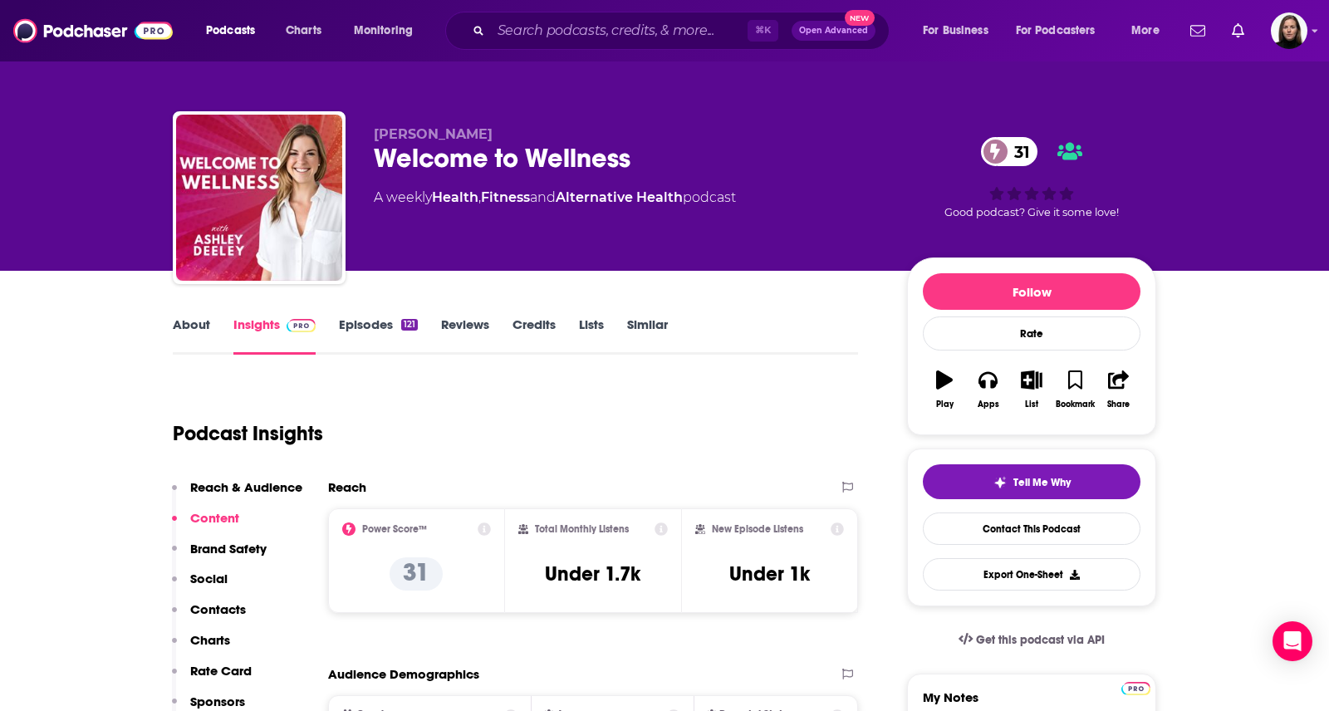
scroll to position [0, 0]
click at [374, 324] on link "Episodes 121" at bounding box center [378, 335] width 79 height 38
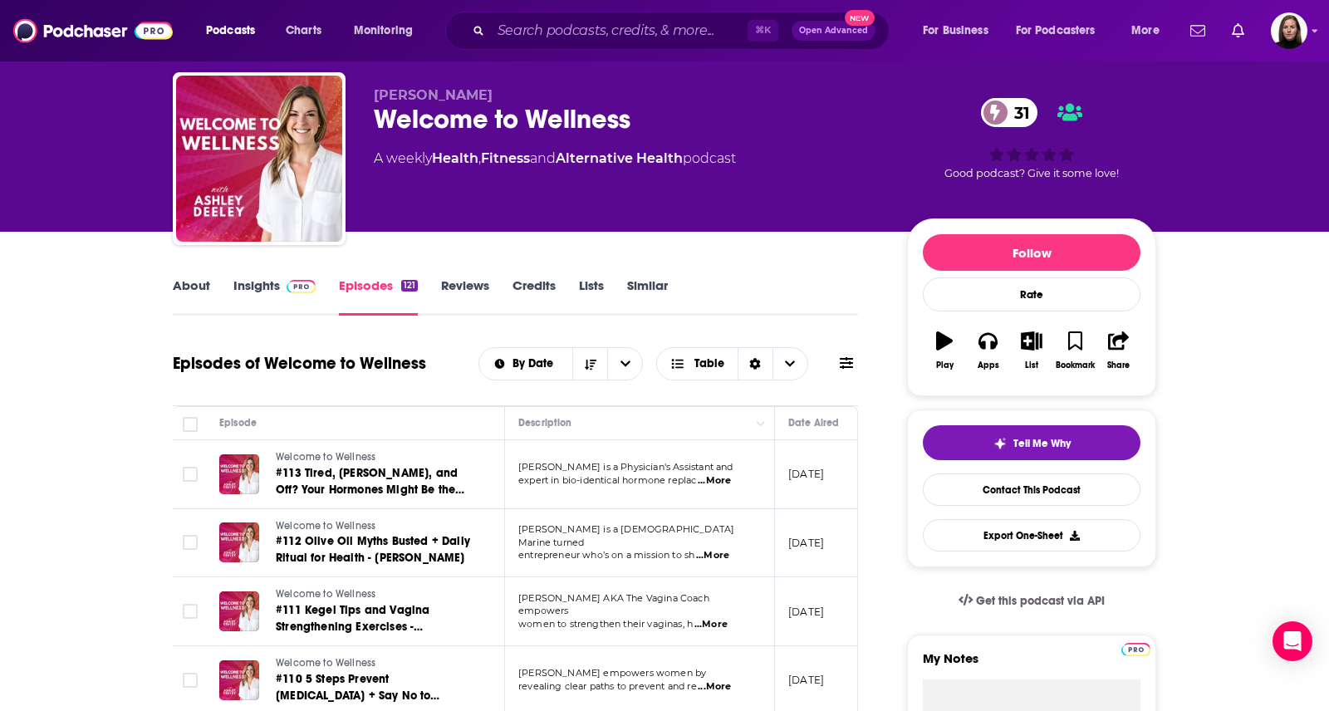
scroll to position [105, 0]
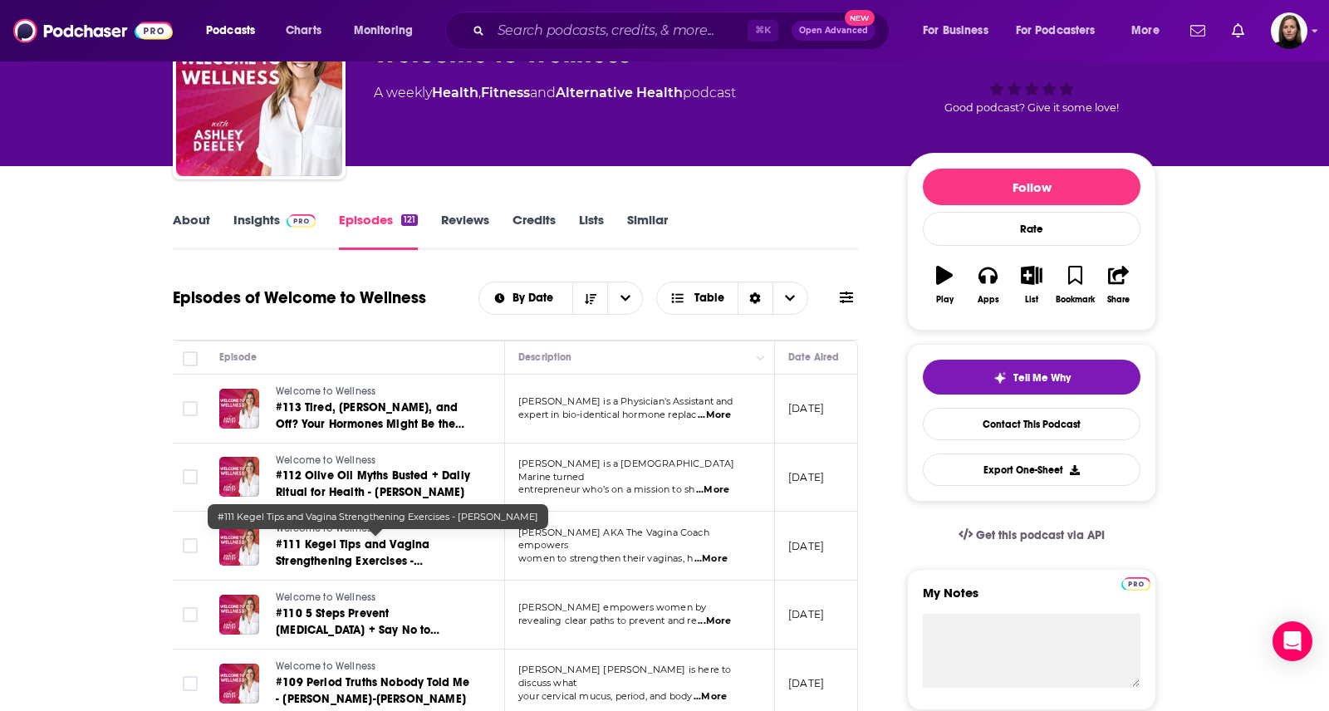
click at [392, 538] on span "#111 Kegel Tips and Vagina Strengthening Exercises - [PERSON_NAME]" at bounding box center [353, 560] width 154 height 47
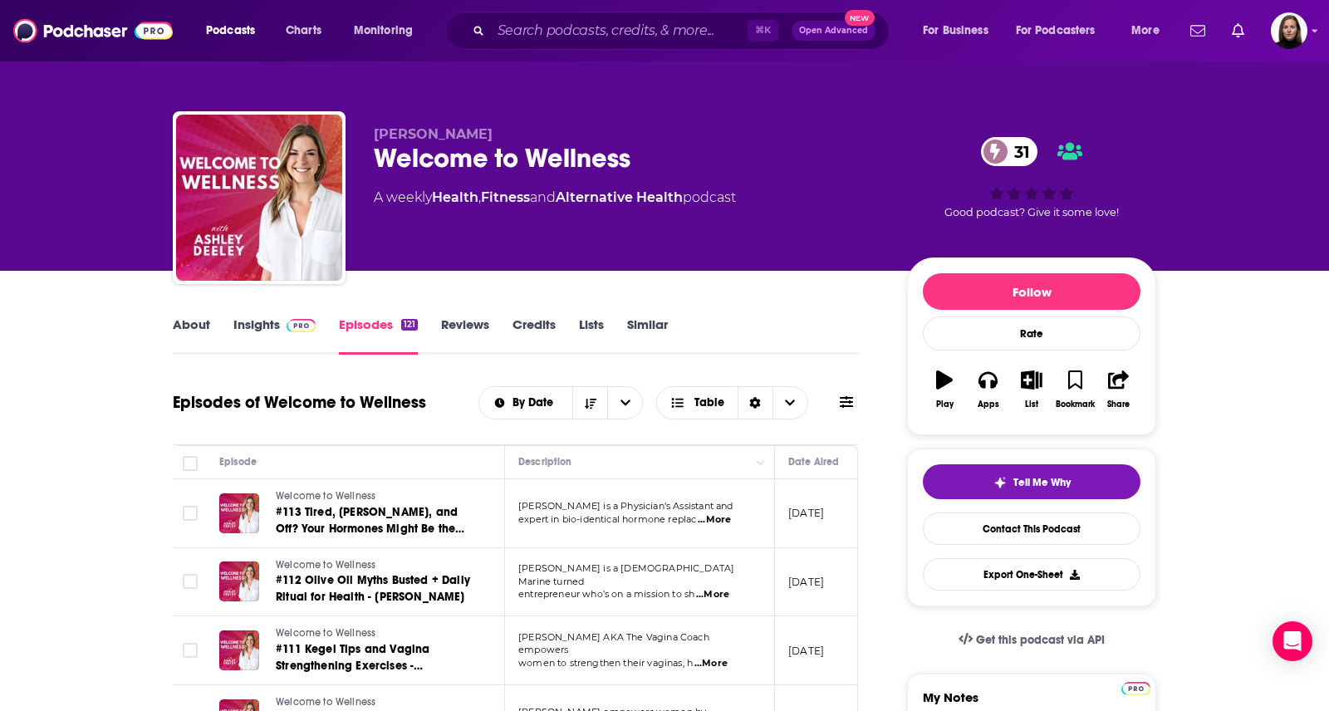
click at [256, 324] on link "Insights" at bounding box center [274, 335] width 82 height 38
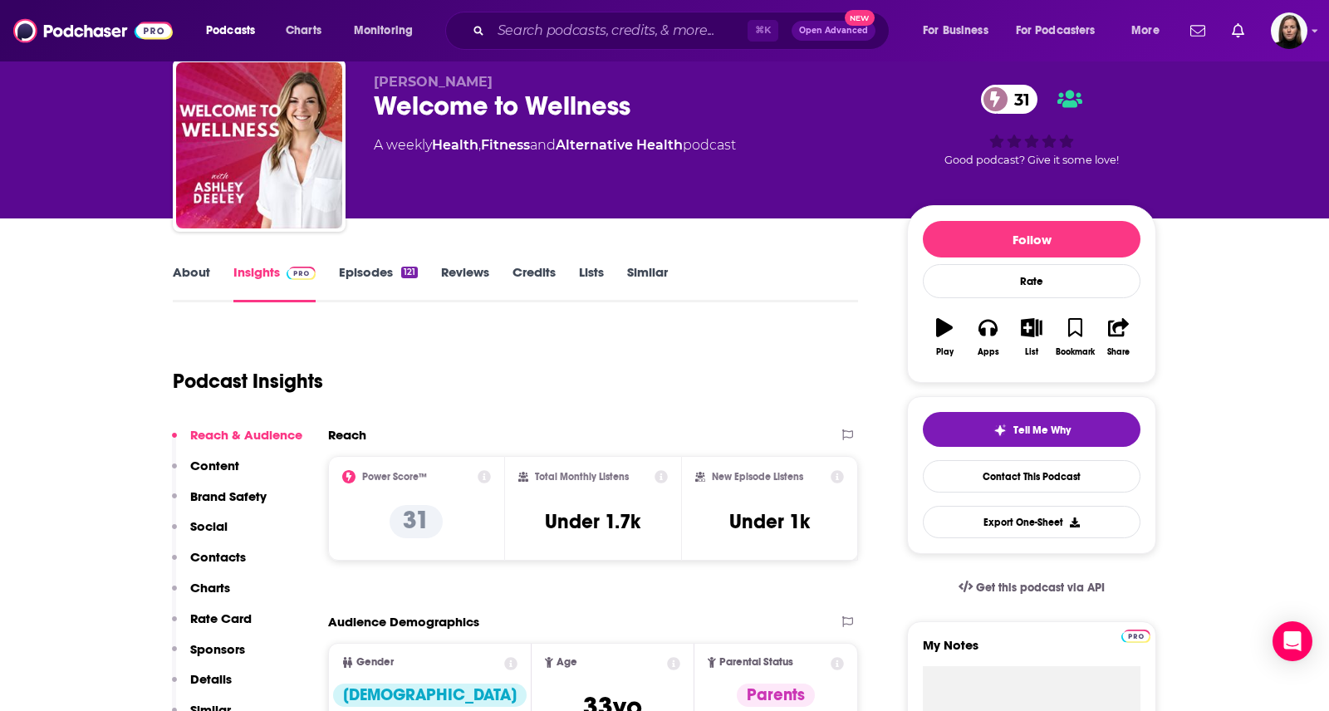
scroll to position [58, 0]
